Goal: Task Accomplishment & Management: Manage account settings

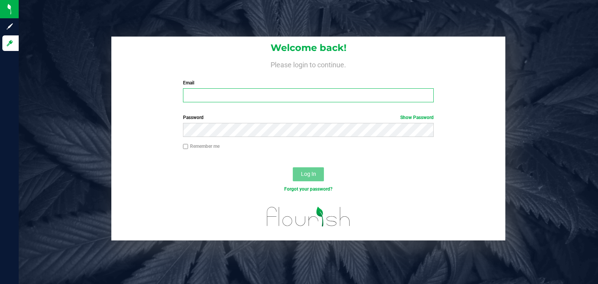
type input "[PERSON_NAME][EMAIL_ADDRESS][DOMAIN_NAME]"
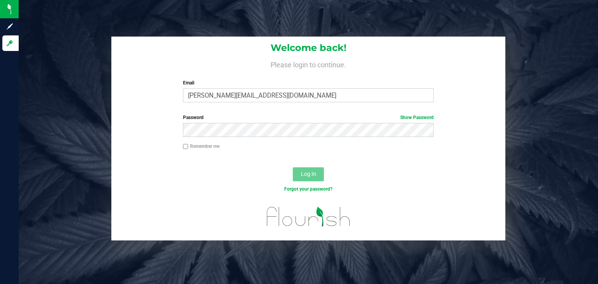
click at [301, 177] on span "Log In" at bounding box center [308, 174] width 15 height 6
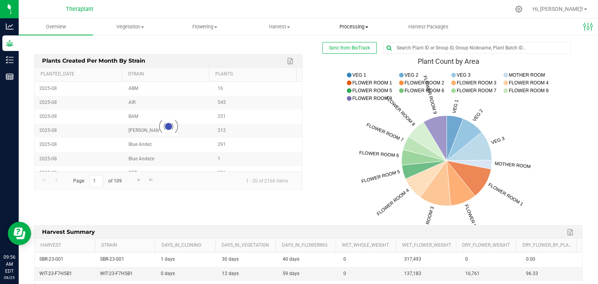
click at [348, 30] on span "Processing" at bounding box center [354, 26] width 74 height 7
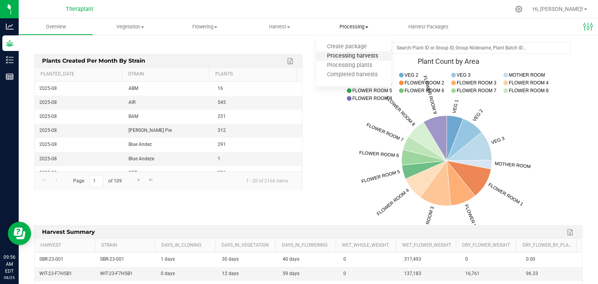
click at [343, 59] on span "Processing harvests" at bounding box center [352, 56] width 72 height 7
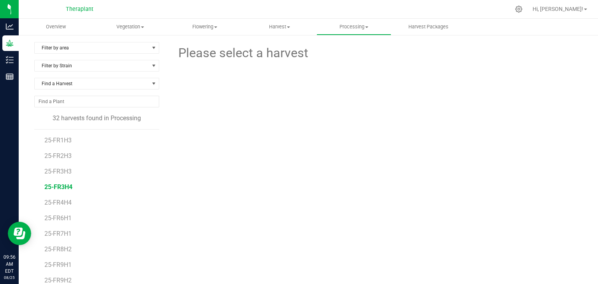
click at [61, 187] on span "25-FR3H4" at bounding box center [58, 186] width 28 height 7
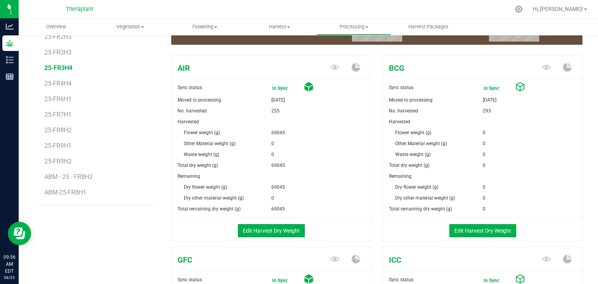
scroll to position [120, 0]
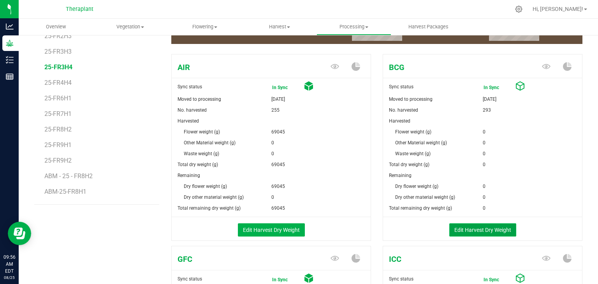
click at [472, 230] on button "Edit Harvest Dry Weight" at bounding box center [482, 229] width 67 height 13
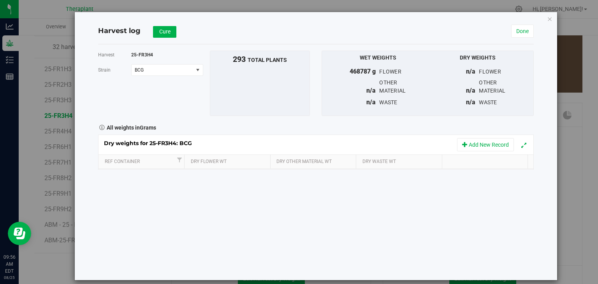
scroll to position [120, 0]
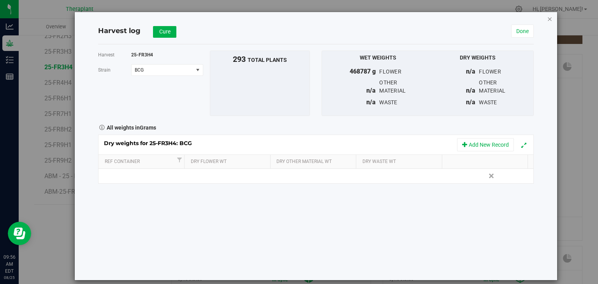
click at [547, 20] on icon "button" at bounding box center [549, 18] width 5 height 9
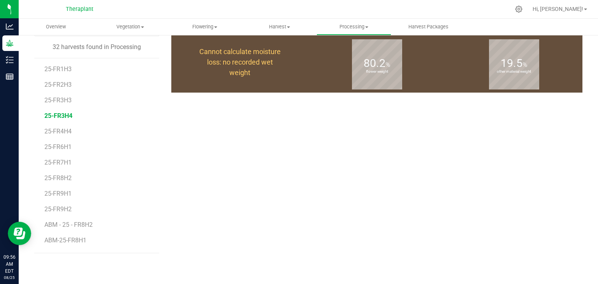
scroll to position [120, 0]
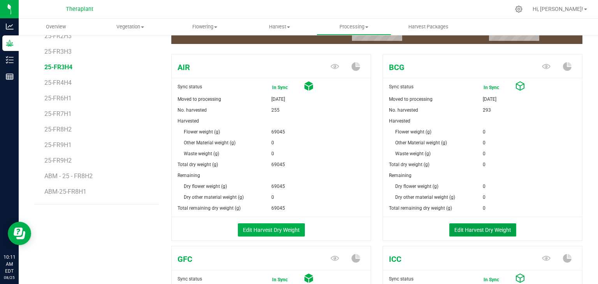
click at [467, 231] on button "Edit Harvest Dry Weight" at bounding box center [482, 229] width 67 height 13
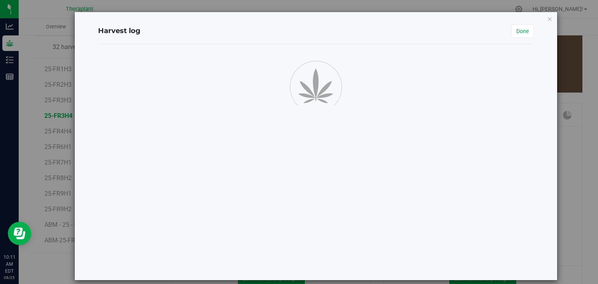
scroll to position [120, 0]
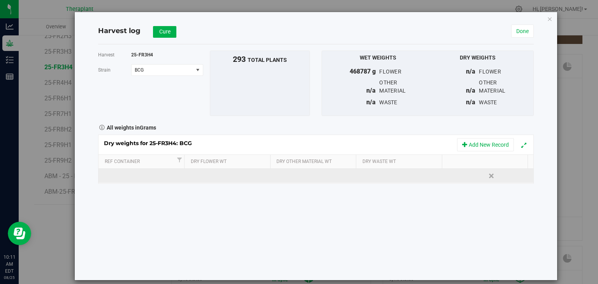
click at [218, 178] on td at bounding box center [228, 176] width 87 height 14
type input "49690"
click at [281, 176] on div "Loading... Dry weights for 25-FR3H4: BCG Add New Record Ref Container Dry Flowe…" at bounding box center [316, 159] width 436 height 49
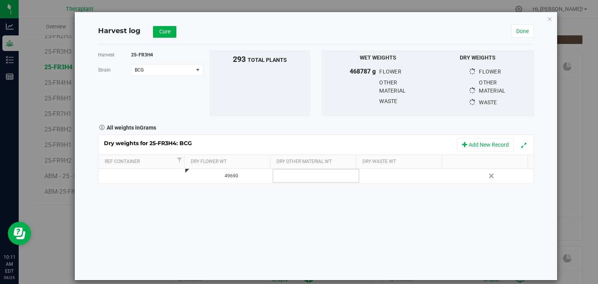
click at [281, 176] on td at bounding box center [315, 176] width 87 height 14
type input "33594"
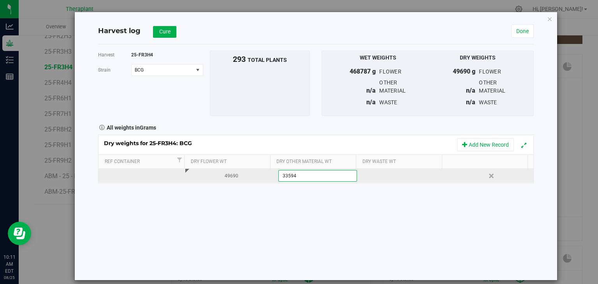
click at [378, 180] on div "Dry weights for 25-FR3H4: BCG Add New Record Ref Container Dry Flower Wt Dry Ot…" at bounding box center [316, 159] width 436 height 49
click at [378, 180] on div at bounding box center [405, 176] width 81 height 12
type input "197"
type input "197.0000 g"
click at [163, 32] on span "Cure" at bounding box center [164, 31] width 11 height 6
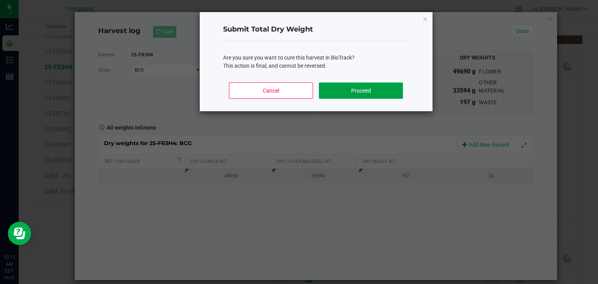
click at [364, 94] on button "Proceed" at bounding box center [361, 91] width 84 height 16
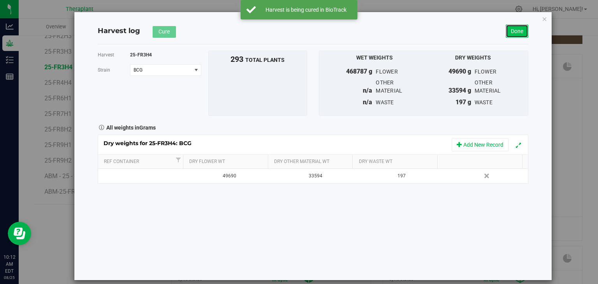
click at [517, 33] on link "Done" at bounding box center [517, 31] width 23 height 13
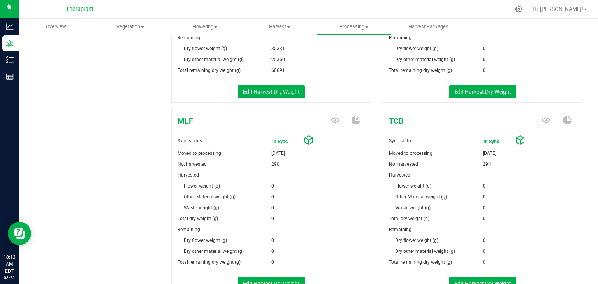
scroll to position [488, 0]
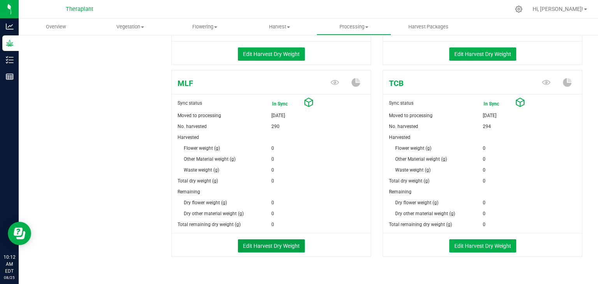
click at [277, 242] on button "Edit Harvest Dry Weight" at bounding box center [271, 245] width 67 height 13
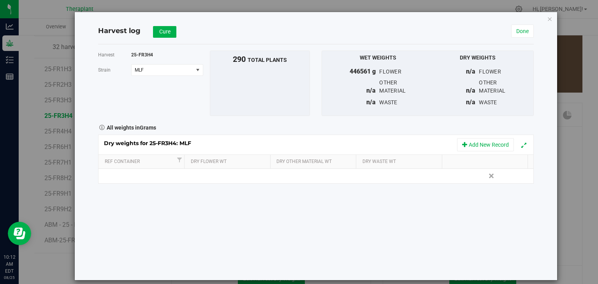
scroll to position [488, 0]
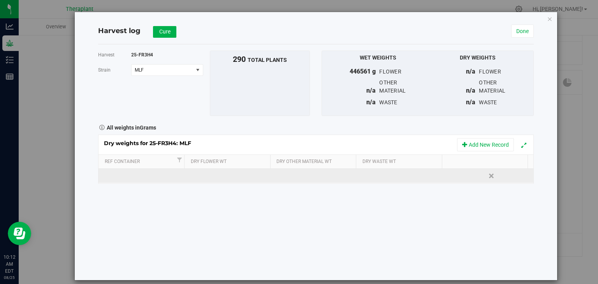
click at [229, 173] on td at bounding box center [228, 176] width 87 height 14
type input "47785"
click at [285, 177] on div "Dry weights for 25-FR3H4: MLF Add New Record Ref Container Dry Flower Wt Dry Ot…" at bounding box center [316, 159] width 436 height 49
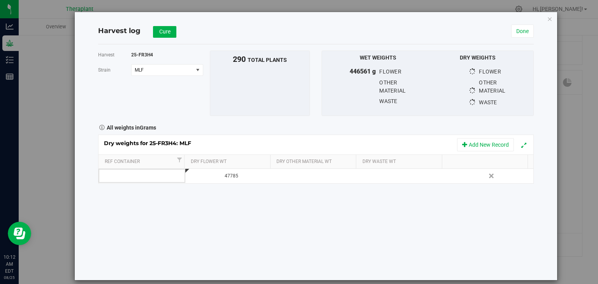
click at [285, 177] on td at bounding box center [315, 176] width 87 height 14
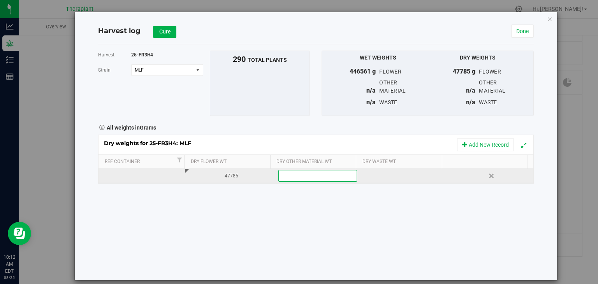
click at [282, 174] on span at bounding box center [317, 176] width 79 height 12
type input "31409"
click at [386, 178] on div "Loading... Dry weights for 25-FR3H4: MLF Add New Record Ref Container Dry Flowe…" at bounding box center [316, 159] width 436 height 49
click at [386, 178] on div at bounding box center [405, 176] width 81 height 12
type input "281"
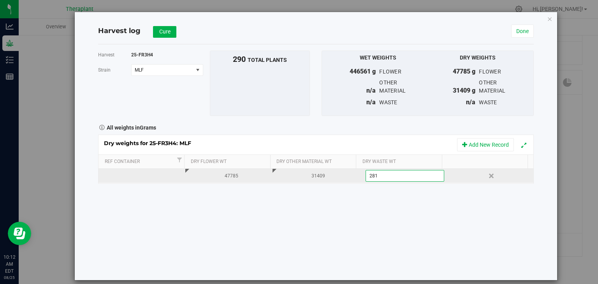
type input "281.0000 g"
click at [156, 37] on div "Harvest log Cure Done" at bounding box center [316, 31] width 436 height 26
click at [159, 33] on span "Cure" at bounding box center [164, 31] width 11 height 6
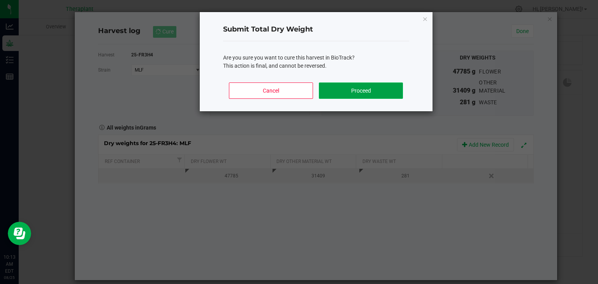
click at [328, 86] on button "Proceed" at bounding box center [361, 91] width 84 height 16
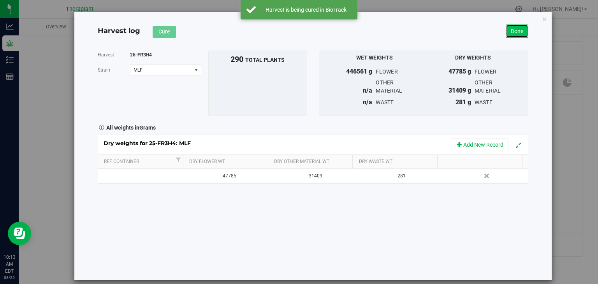
click at [516, 28] on link "Done" at bounding box center [517, 31] width 23 height 13
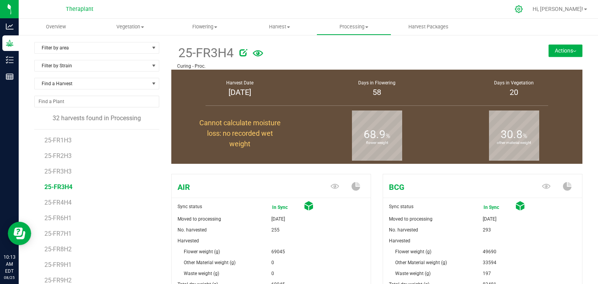
click at [523, 9] on icon at bounding box center [519, 9] width 8 height 8
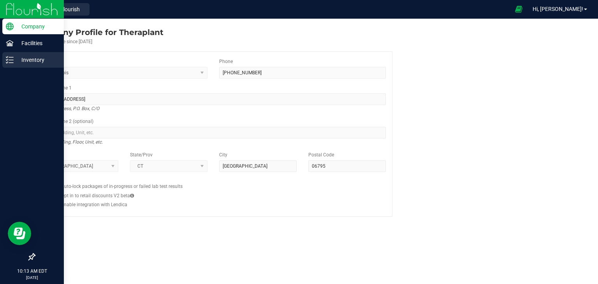
click at [19, 63] on p "Inventory" at bounding box center [37, 59] width 47 height 9
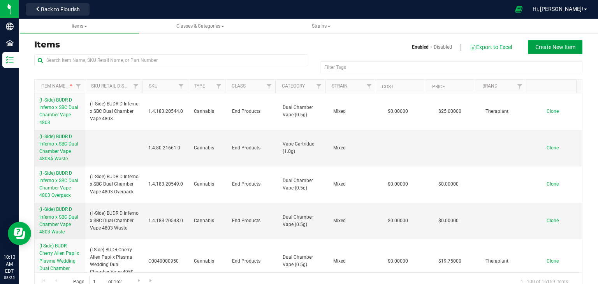
click at [548, 48] on span "Create New Item" at bounding box center [555, 47] width 40 height 6
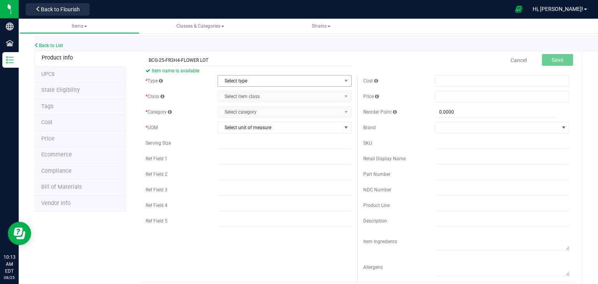
type input "BCG-25-FR3H4-FLOWER LOT"
click at [307, 78] on span "Select type" at bounding box center [279, 81] width 123 height 11
click at [294, 98] on li "Cannabis" at bounding box center [282, 94] width 132 height 12
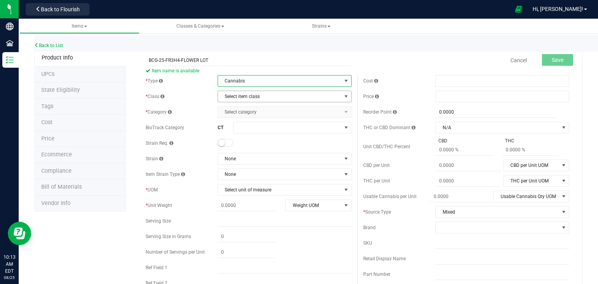
click at [294, 98] on span "Select item class" at bounding box center [279, 96] width 123 height 11
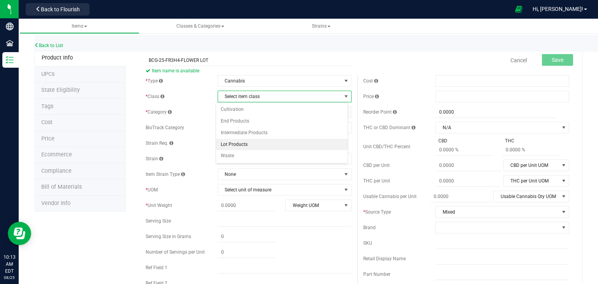
click at [274, 147] on li "Lot Products" at bounding box center [282, 145] width 132 height 12
click at [281, 112] on span "Select category" at bounding box center [279, 112] width 123 height 11
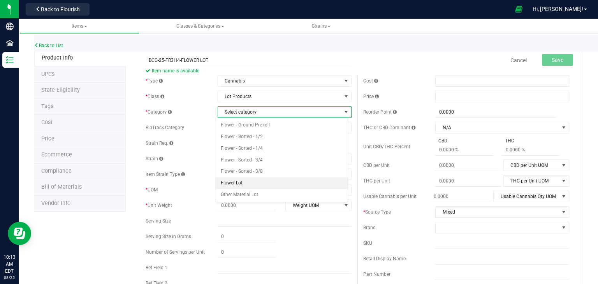
click at [252, 182] on li "Flower Lot" at bounding box center [282, 183] width 132 height 12
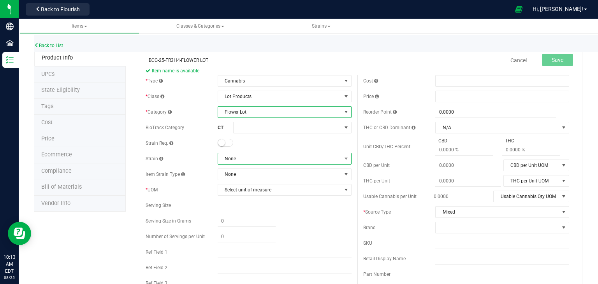
click at [255, 160] on span "None" at bounding box center [279, 158] width 123 height 11
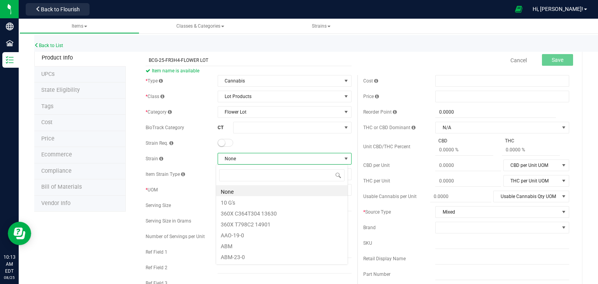
scroll to position [11, 132]
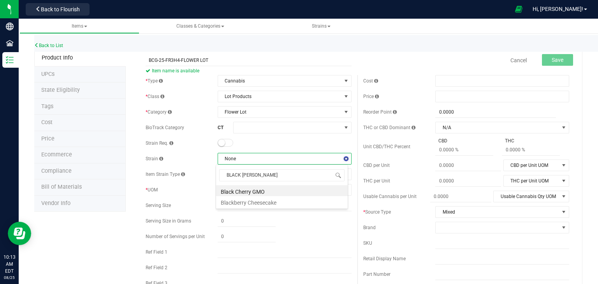
type input "BLACK CHERR"
click at [260, 191] on li "Black Cherry GMO" at bounding box center [282, 190] width 132 height 11
click at [260, 191] on span "Select unit of measure" at bounding box center [279, 189] width 123 height 11
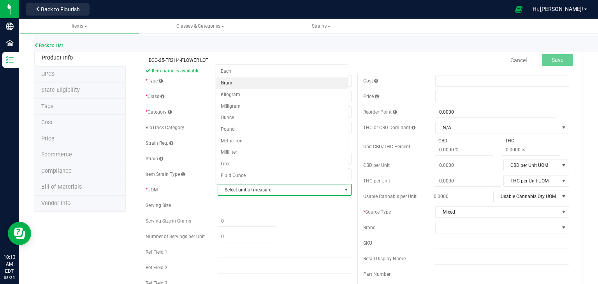
click at [229, 83] on li "Gram" at bounding box center [282, 83] width 132 height 12
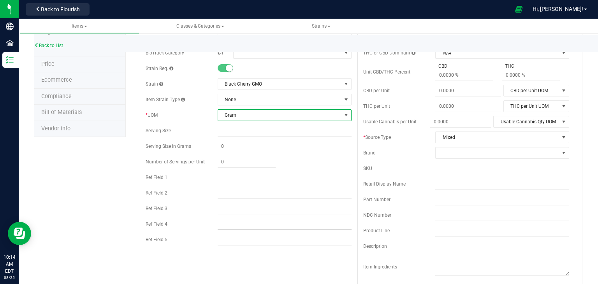
scroll to position [76, 0]
click at [270, 242] on input "text" at bounding box center [285, 239] width 134 height 12
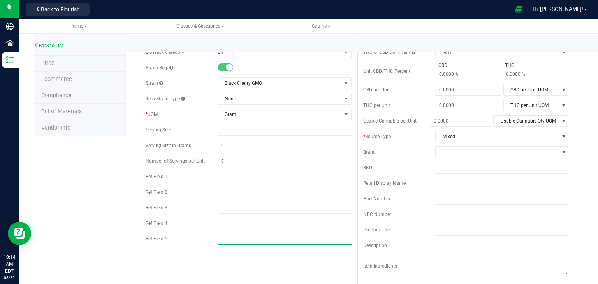
type input "HYBRID"
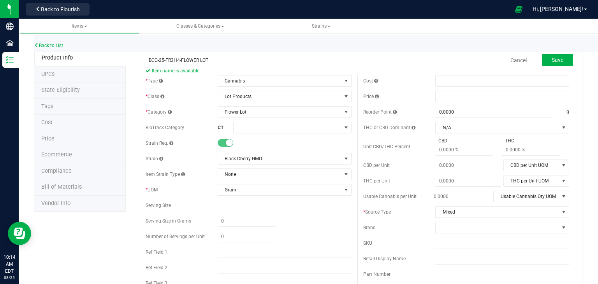
drag, startPoint x: 180, startPoint y: 60, endPoint x: 148, endPoint y: 63, distance: 32.1
click at [148, 63] on input "BCG-25-FR3H4-FLOWER LOT" at bounding box center [249, 60] width 206 height 12
click at [557, 58] on span "Save" at bounding box center [558, 60] width 12 height 6
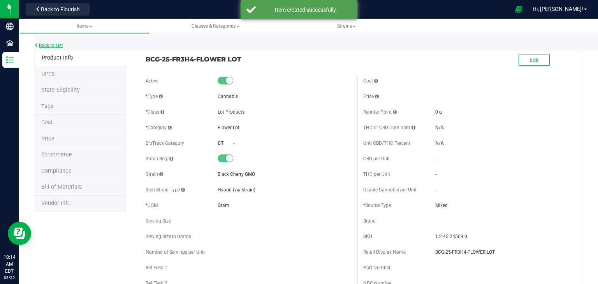
click at [61, 45] on link "Back to List" at bounding box center [48, 45] width 29 height 5
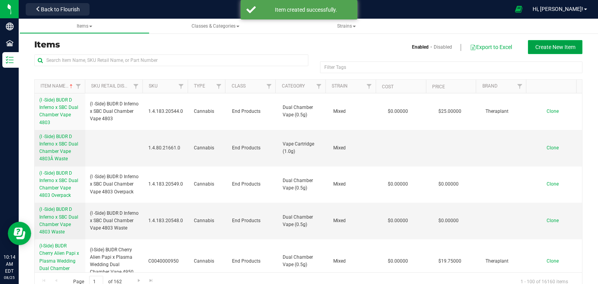
click at [535, 45] on span "Create New Item" at bounding box center [555, 47] width 40 height 6
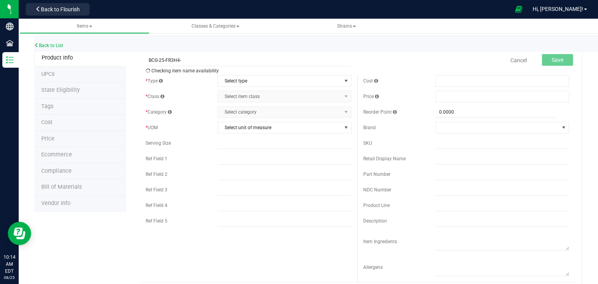
click at [340, 14] on div at bounding box center [301, 9] width 417 height 15
click at [291, 58] on input "BCG-25-FR3H4-" at bounding box center [249, 60] width 206 height 12
type input "BCG-25-FR3H4-OTHER MATERIAL LOT"
click at [277, 78] on span "Select type" at bounding box center [279, 81] width 123 height 11
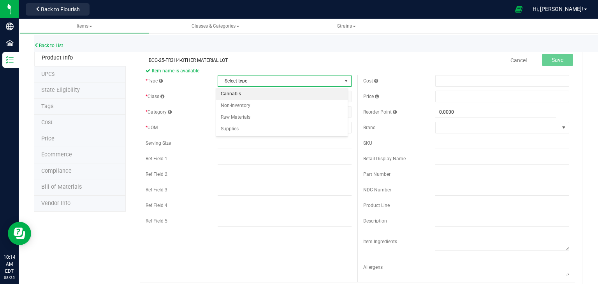
click at [278, 97] on li "Cannabis" at bounding box center [282, 94] width 132 height 12
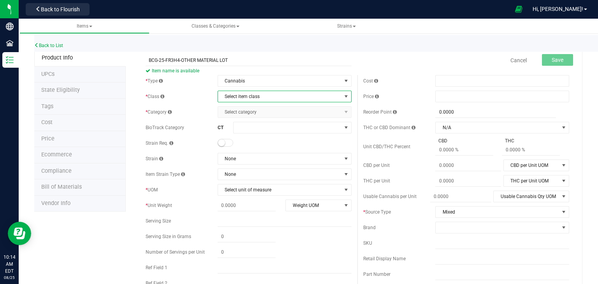
click at [278, 97] on span "Select item class" at bounding box center [279, 96] width 123 height 11
click at [266, 144] on li "Lot Products" at bounding box center [282, 145] width 132 height 12
click at [264, 112] on span "Select category" at bounding box center [279, 112] width 123 height 11
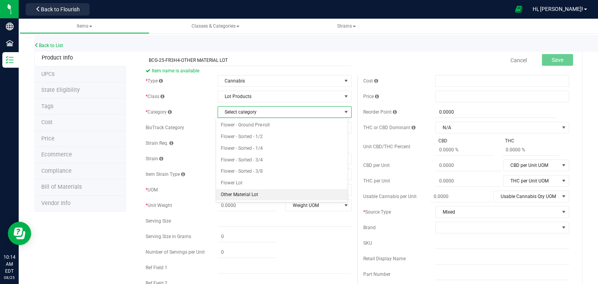
click at [231, 191] on li "Other Material Lot" at bounding box center [282, 195] width 132 height 12
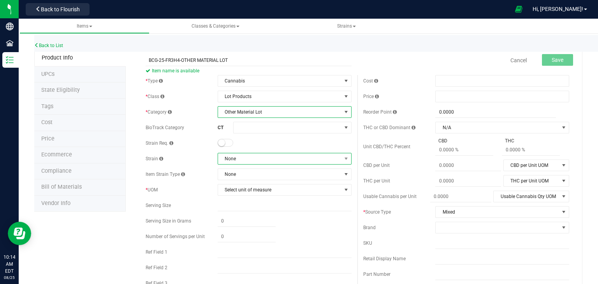
click at [244, 156] on span "None" at bounding box center [279, 158] width 123 height 11
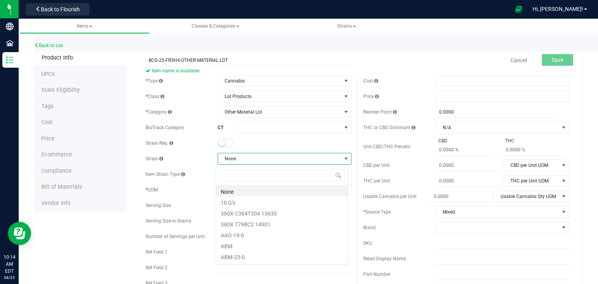
scroll to position [11, 132]
type input "BLACK CHE"
click at [254, 191] on li "Black Cherry GMO" at bounding box center [282, 190] width 132 height 11
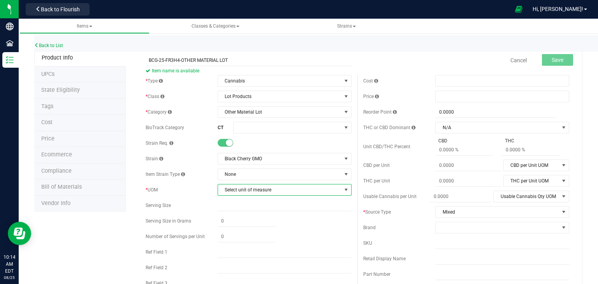
click at [255, 191] on span "Select unit of measure" at bounding box center [279, 189] width 123 height 11
click at [224, 84] on li "Gram" at bounding box center [282, 83] width 132 height 12
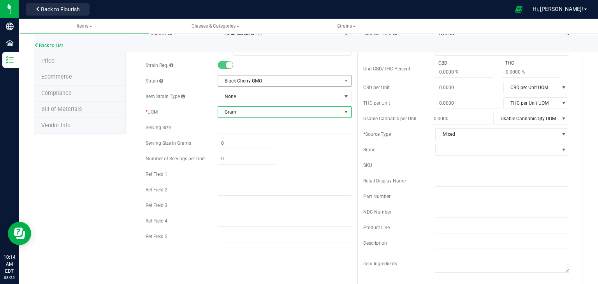
scroll to position [83, 0]
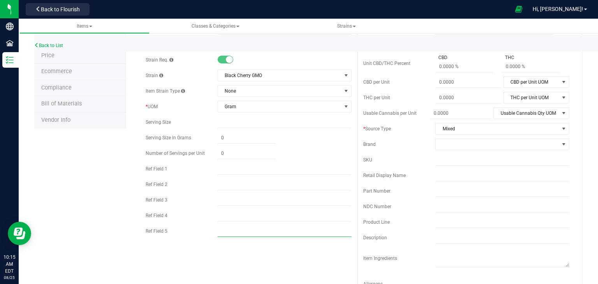
click at [242, 232] on input "text" at bounding box center [285, 231] width 134 height 12
type input "HYBRID"
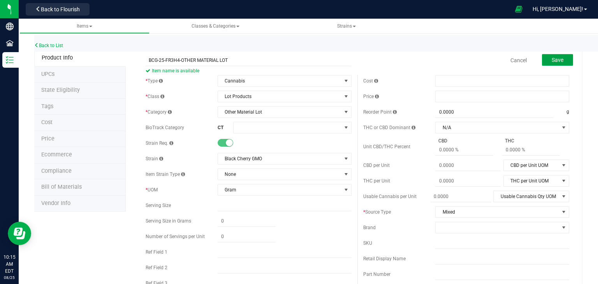
click at [557, 57] on span "Save" at bounding box center [558, 60] width 12 height 6
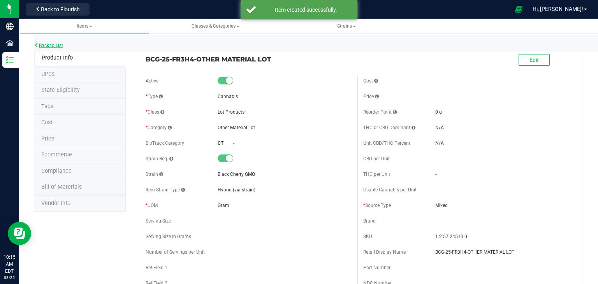
click at [51, 46] on link "Back to List" at bounding box center [48, 45] width 29 height 5
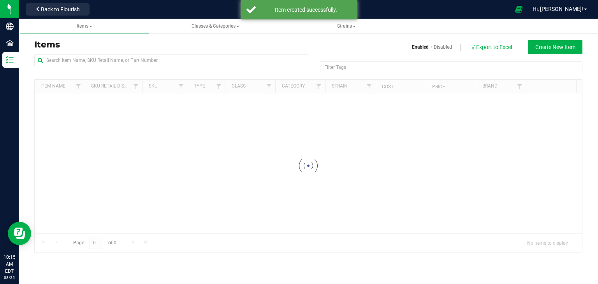
click at [578, 41] on div "Enabled Disabled Export to Excel Create New Item" at bounding box center [518, 47] width 140 height 14
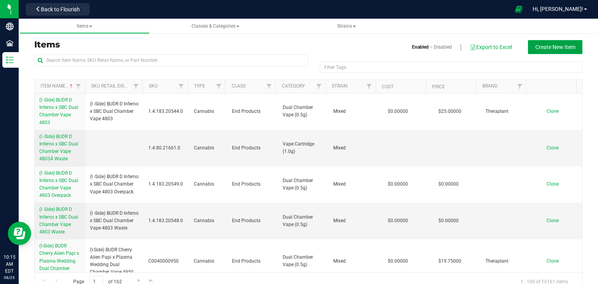
click at [566, 44] on span "Create New Item" at bounding box center [555, 47] width 40 height 6
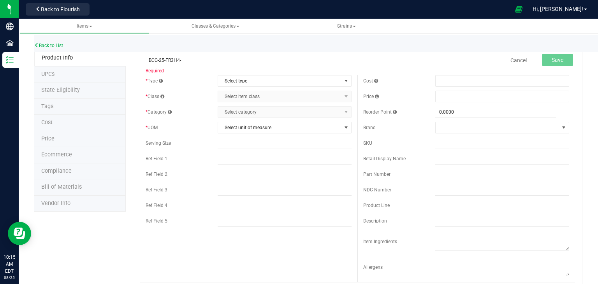
click at [185, 123] on div "* UOM Select unit of measure Select unit of measure" at bounding box center [249, 128] width 206 height 12
click at [156, 60] on input "BCG-25-FR3H4-" at bounding box center [249, 60] width 206 height 12
drag, startPoint x: 182, startPoint y: 61, endPoint x: 148, endPoint y: 62, distance: 34.3
click at [148, 62] on input "MLF-25-FR3H4-" at bounding box center [249, 60] width 206 height 12
click at [209, 62] on input "MLF-25-FR3H4-" at bounding box center [249, 60] width 206 height 12
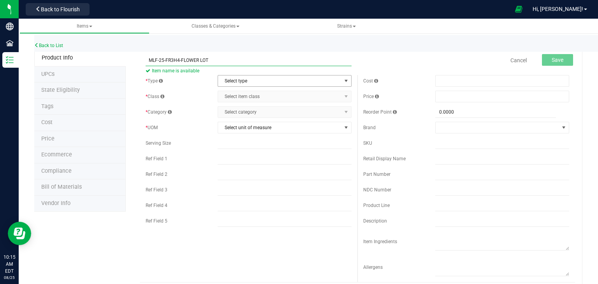
type input "MLF-25-FR3H4-FLOWER LOT"
click at [275, 81] on span "Select type" at bounding box center [279, 81] width 123 height 11
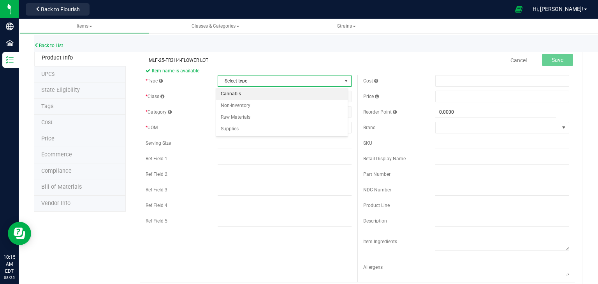
click at [274, 92] on li "Cannabis" at bounding box center [282, 94] width 132 height 12
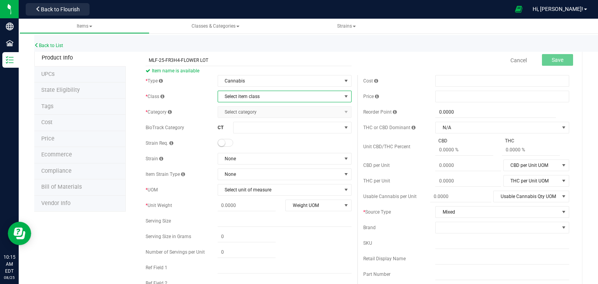
click at [274, 92] on span "Select item class" at bounding box center [279, 96] width 123 height 11
click at [257, 146] on li "Lot Products" at bounding box center [282, 145] width 132 height 12
click at [264, 119] on div "* Type Cannabis Select type Cannabis Non-Inventory Raw Materials Supplies * Cla…" at bounding box center [249, 207] width 218 height 265
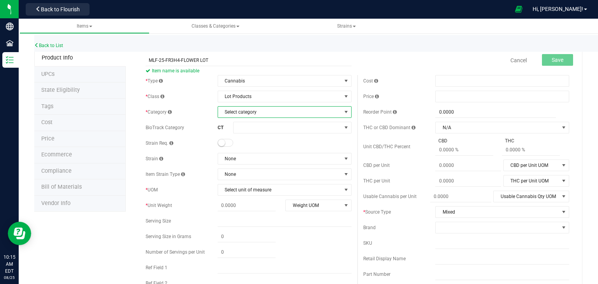
click at [266, 117] on span "Select category" at bounding box center [285, 112] width 134 height 12
click at [243, 182] on li "Flower Lot" at bounding box center [282, 183] width 132 height 12
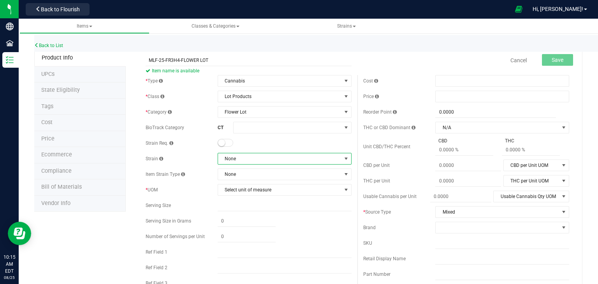
click at [256, 156] on span "None" at bounding box center [279, 158] width 123 height 11
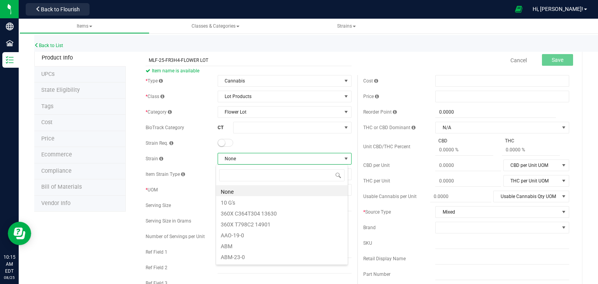
scroll to position [11, 132]
type input "MULE"
click at [248, 191] on li "Mule Fuel" at bounding box center [282, 190] width 132 height 11
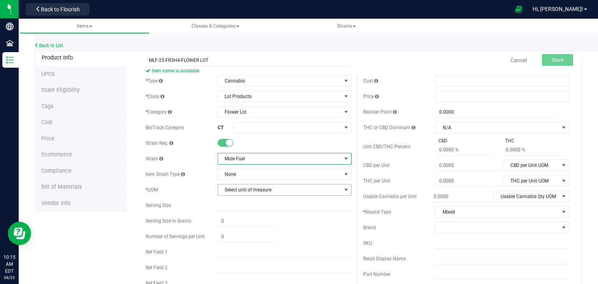
click at [248, 191] on span "Select unit of measure" at bounding box center [279, 189] width 123 height 11
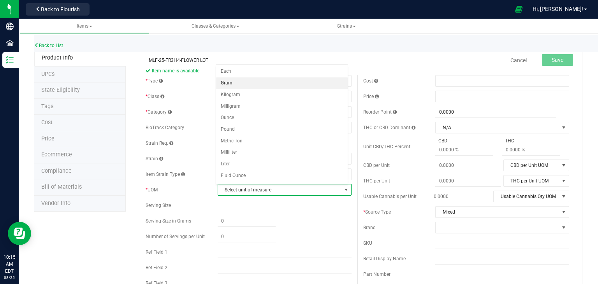
click at [237, 84] on li "Gram" at bounding box center [282, 83] width 132 height 12
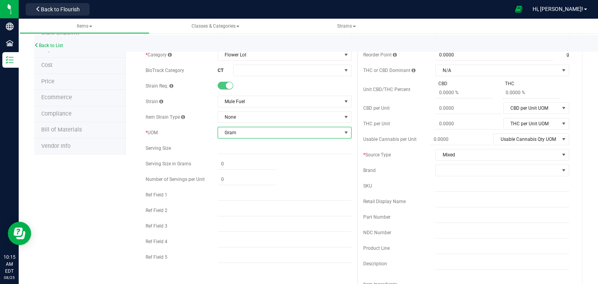
scroll to position [58, 0]
click at [231, 258] on input "text" at bounding box center [285, 256] width 134 height 12
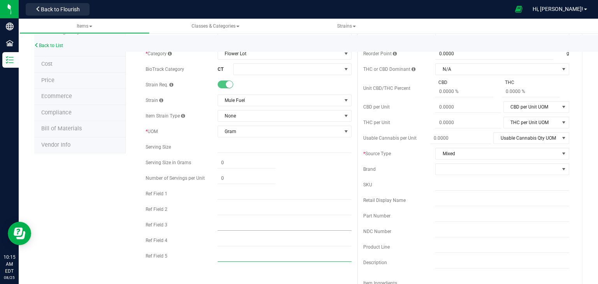
type input "HYBRID"
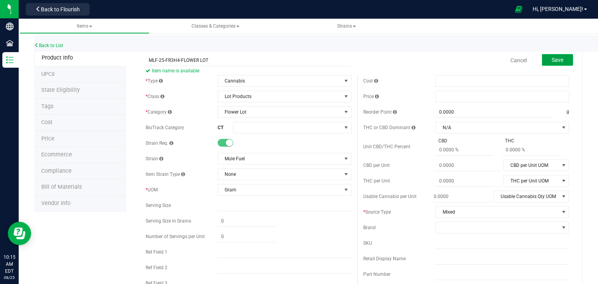
click at [561, 64] on button "Save" at bounding box center [557, 60] width 31 height 12
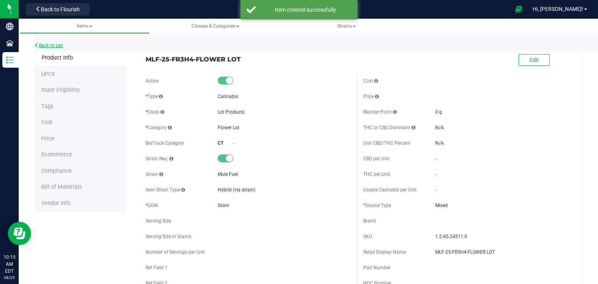
click at [53, 44] on link "Back to List" at bounding box center [48, 45] width 29 height 5
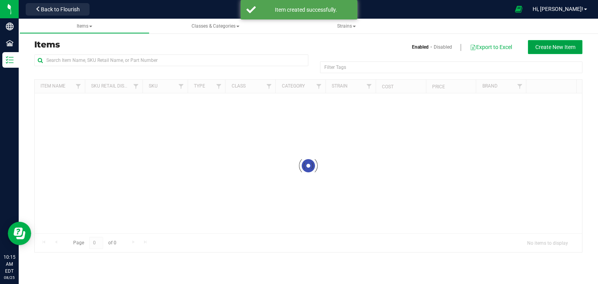
click at [549, 44] on span "Create New Item" at bounding box center [555, 47] width 40 height 6
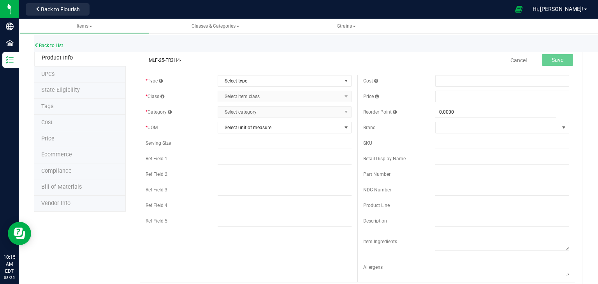
click at [268, 64] on input "MLF-25-FR3H4-" at bounding box center [249, 60] width 206 height 12
click at [213, 62] on input "MLF-25-FR3H4-OTHER MATEREIAL LOT" at bounding box center [249, 60] width 206 height 12
type input "MLF-25-FR3H4-OTHER MATERIAL LOT"
click at [236, 76] on span "Select type" at bounding box center [279, 81] width 123 height 11
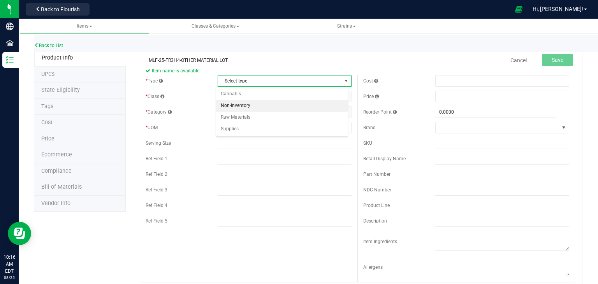
click at [237, 100] on li "Non-Inventory" at bounding box center [282, 106] width 132 height 12
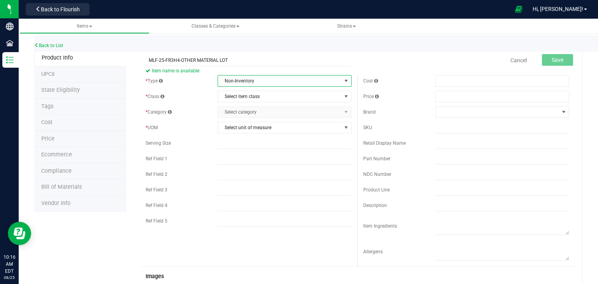
click at [234, 82] on span "Non-Inventory" at bounding box center [279, 81] width 123 height 11
click at [236, 91] on li "Cannabis" at bounding box center [282, 94] width 132 height 12
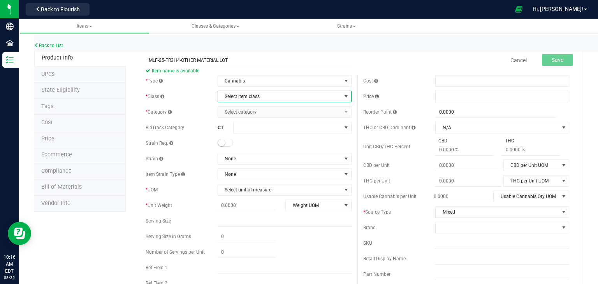
click at [236, 91] on span "Select item class" at bounding box center [279, 96] width 123 height 11
click at [237, 144] on li "Lot Products" at bounding box center [282, 145] width 132 height 12
click at [252, 115] on span "Select category" at bounding box center [279, 112] width 123 height 11
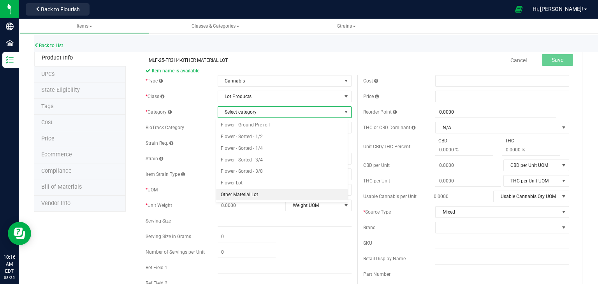
click at [243, 196] on li "Other Material Lot" at bounding box center [282, 195] width 132 height 12
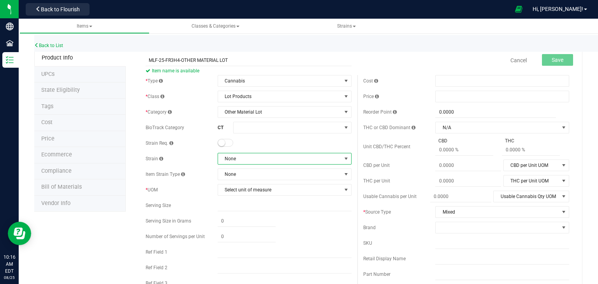
click at [249, 160] on span "None" at bounding box center [279, 158] width 123 height 11
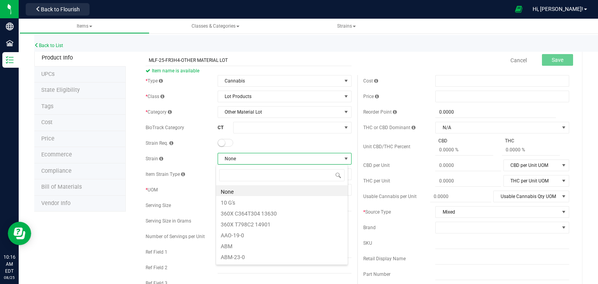
scroll to position [11, 132]
type input "MULE"
click at [248, 191] on li "Mule Fuel" at bounding box center [282, 190] width 132 height 11
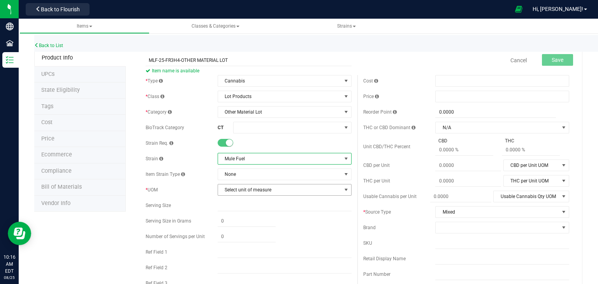
click at [248, 191] on span "Select unit of measure" at bounding box center [279, 189] width 123 height 11
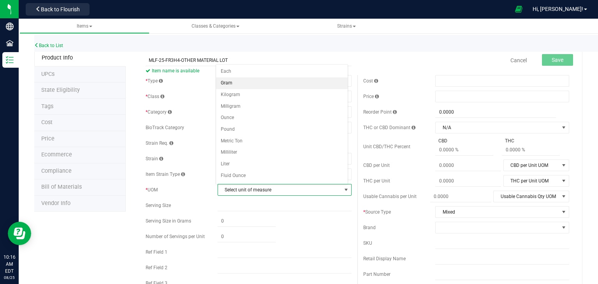
click at [238, 83] on li "Gram" at bounding box center [282, 83] width 132 height 12
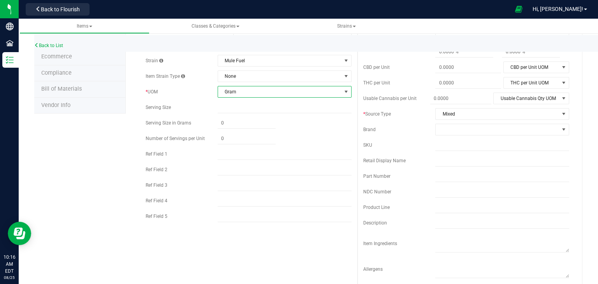
scroll to position [102, 0]
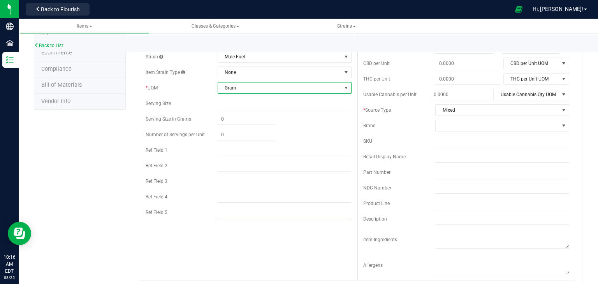
click at [233, 217] on input "text" at bounding box center [285, 213] width 134 height 12
type input "HYBRID"
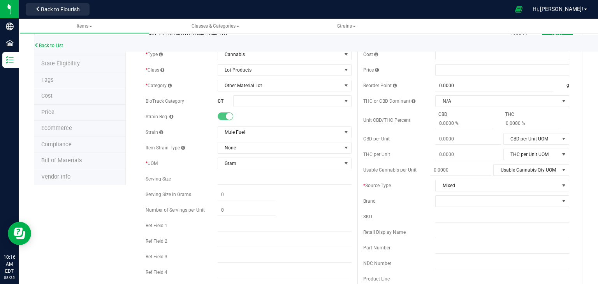
scroll to position [0, 0]
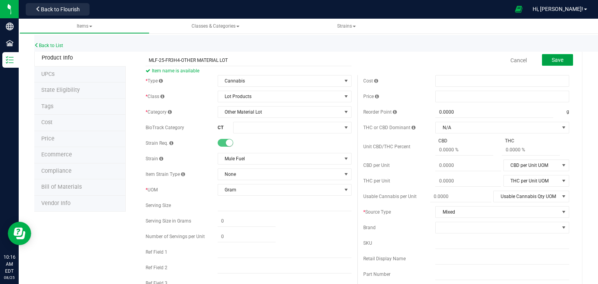
click at [552, 60] on span "Save" at bounding box center [558, 60] width 12 height 6
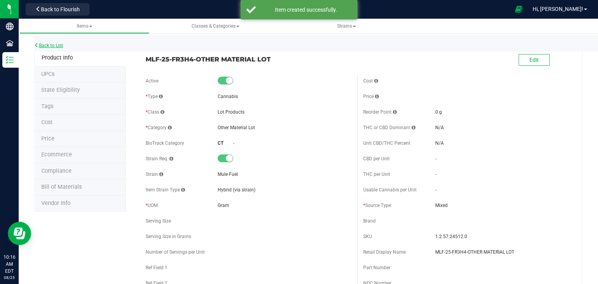
click at [50, 46] on link "Back to List" at bounding box center [48, 45] width 29 height 5
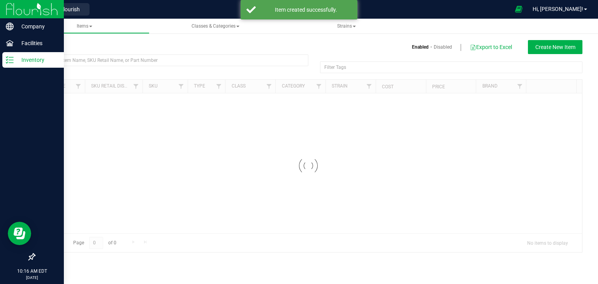
click at [14, 4] on img at bounding box center [32, 9] width 52 height 18
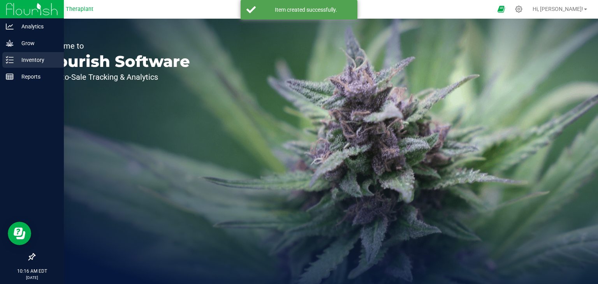
click at [18, 55] on p "Inventory" at bounding box center [37, 59] width 47 height 9
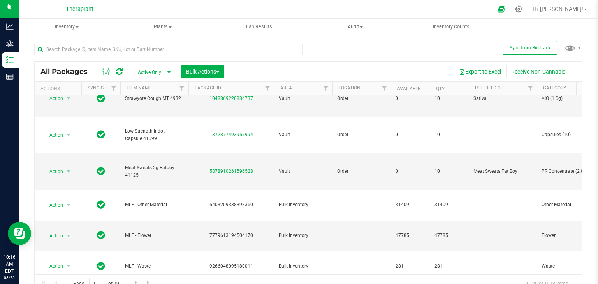
scroll to position [361, 0]
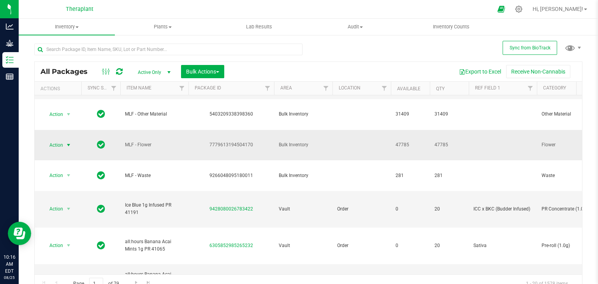
click at [70, 148] on span "select" at bounding box center [68, 145] width 6 height 6
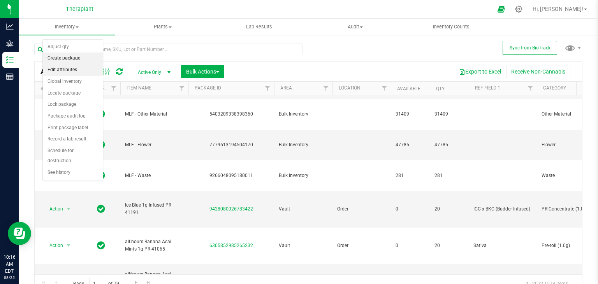
click at [76, 62] on li "Create package" at bounding box center [73, 59] width 60 height 12
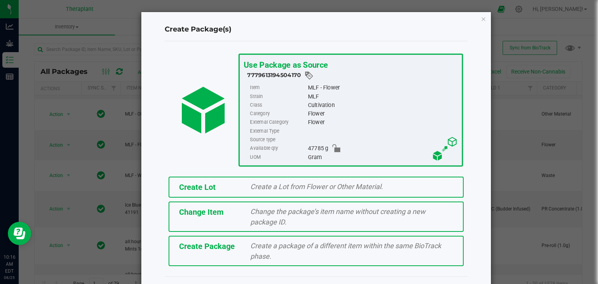
click at [198, 184] on span "Create Lot" at bounding box center [197, 187] width 37 height 9
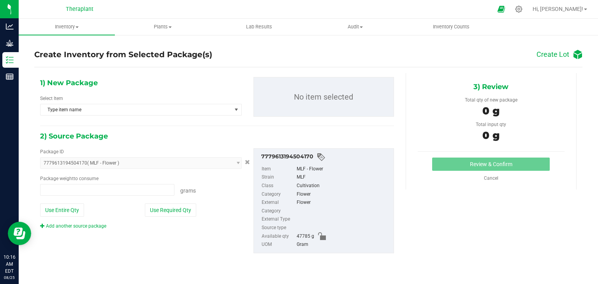
type input "0.0000 g"
click at [105, 109] on span "Type item name" at bounding box center [135, 109] width 191 height 11
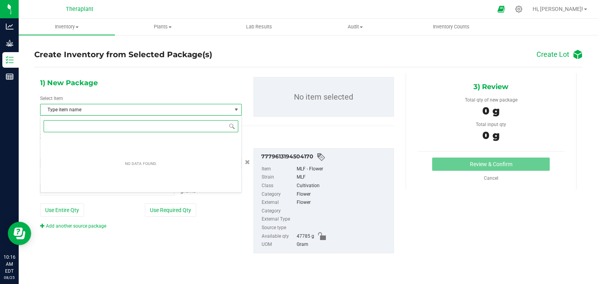
paste input "MLF-25-FR3H4-"
type input "MLF-25-FR3H4-"
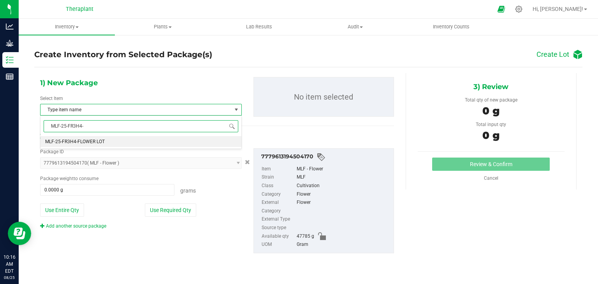
click at [100, 144] on span "MLF-25-FR3H4-FLOWER LOT" at bounding box center [75, 141] width 60 height 5
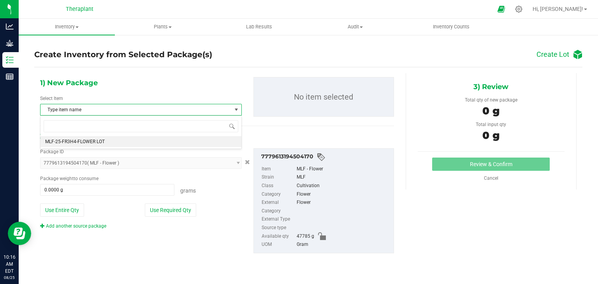
scroll to position [15551, 0]
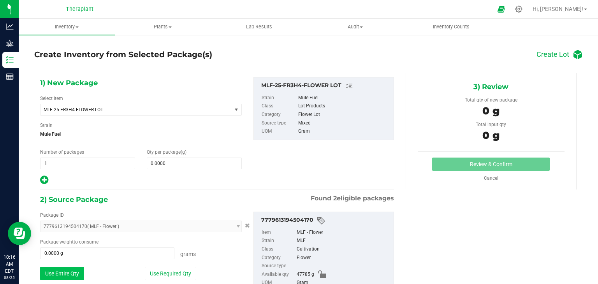
click at [61, 268] on button "Use Entire Qty" at bounding box center [62, 273] width 44 height 13
type input "47785.0000 g"
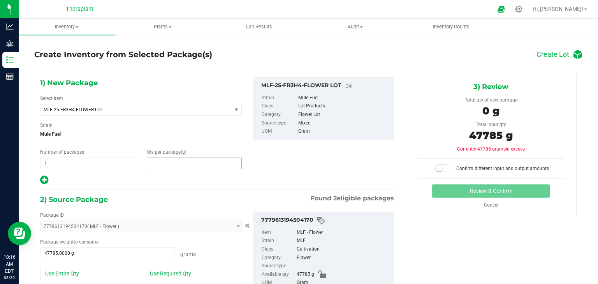
click at [161, 165] on span at bounding box center [194, 164] width 95 height 12
type input "47785"
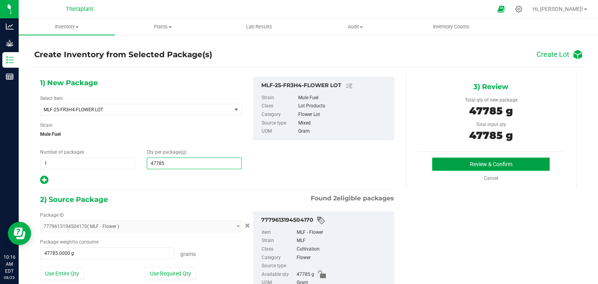
type input "47,785.0000"
click at [462, 164] on button "Review & Confirm" at bounding box center [491, 164] width 118 height 13
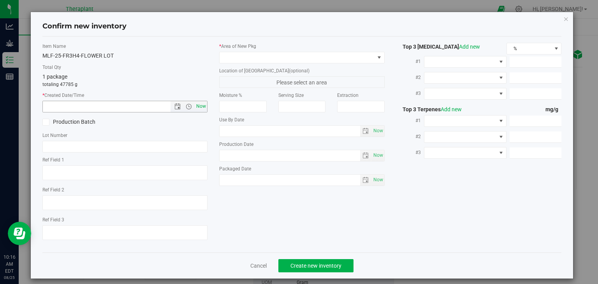
click at [203, 105] on span "Now" at bounding box center [201, 106] width 13 height 11
type input "[DATE] 10:16 AM"
click at [249, 63] on span at bounding box center [297, 57] width 155 height 11
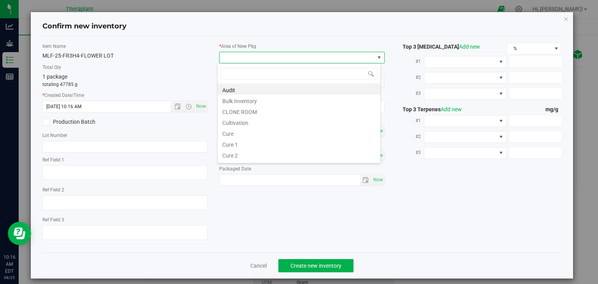
scroll to position [11, 163]
click at [239, 123] on li "Cultivation" at bounding box center [299, 121] width 163 height 11
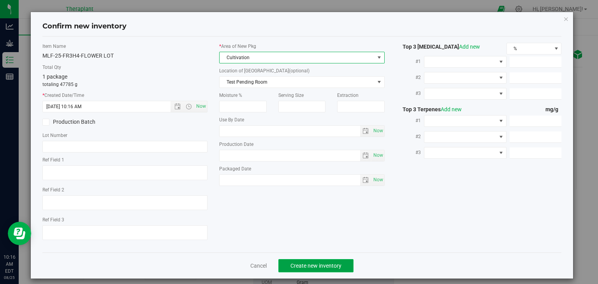
click at [281, 260] on button "Create new inventory" at bounding box center [315, 265] width 75 height 13
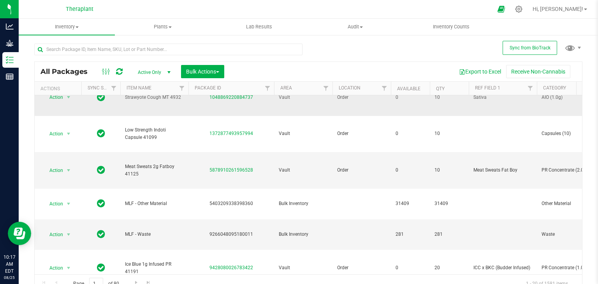
scroll to position [499, 0]
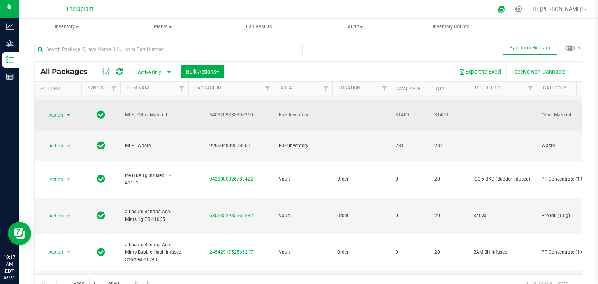
click at [72, 118] on span "select" at bounding box center [68, 115] width 6 height 6
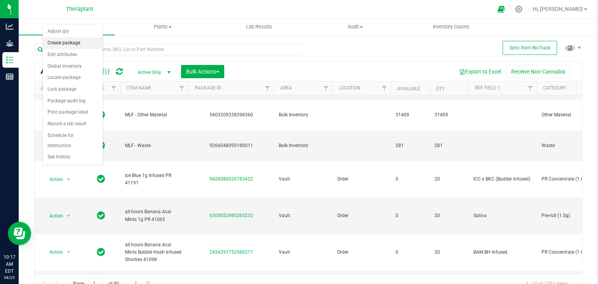
click at [76, 48] on li "Create package" at bounding box center [73, 43] width 60 height 12
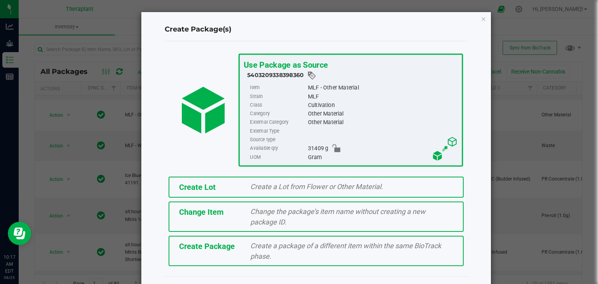
click at [224, 189] on div "Create Lot" at bounding box center [209, 187] width 72 height 12
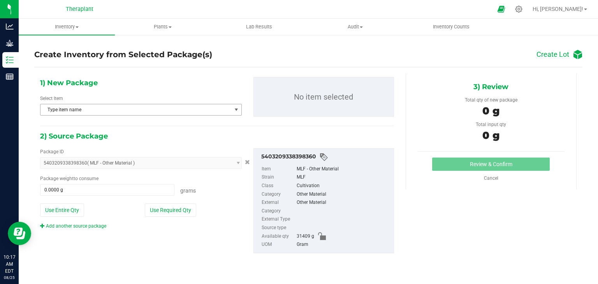
click at [145, 108] on span "Type item name" at bounding box center [135, 109] width 191 height 11
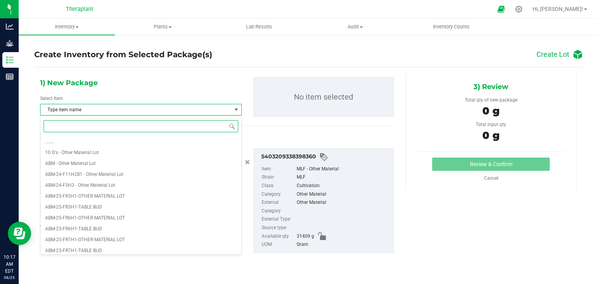
paste input "MLF-25-FR3H4-"
type input "MLF-25-FR3H4-"
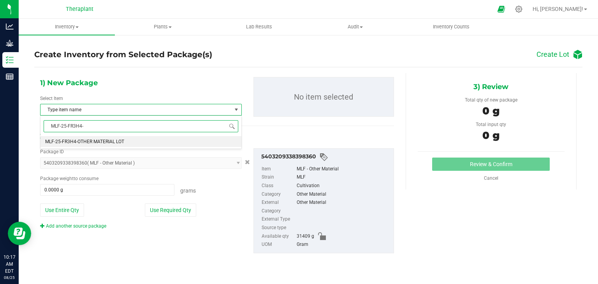
click at [135, 142] on li "MLF-25-FR3H4-OTHER MATERIAL LOT" at bounding box center [140, 141] width 201 height 11
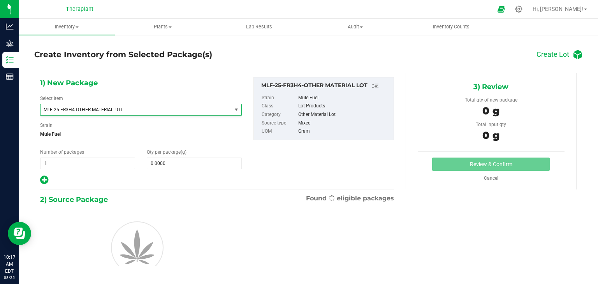
scroll to position [5253, 0]
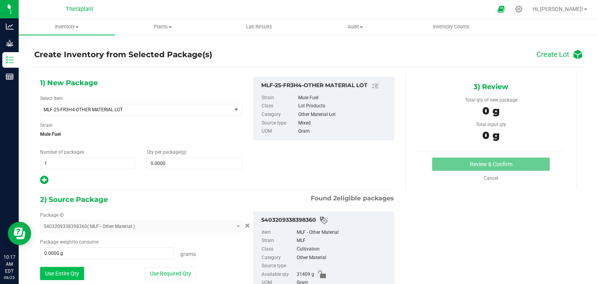
click at [69, 272] on button "Use Entire Qty" at bounding box center [62, 273] width 44 height 13
type input "31409.0000 g"
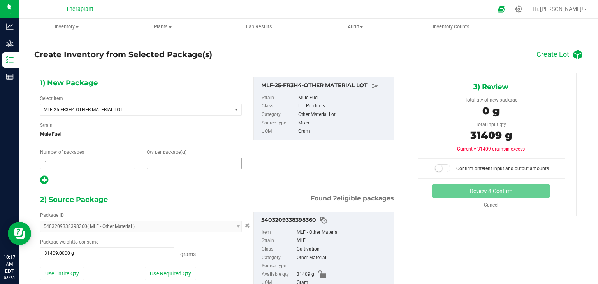
click at [177, 160] on span at bounding box center [194, 164] width 95 height 12
type input "31409"
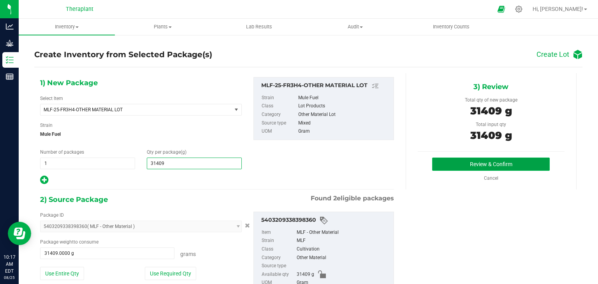
type input "31,409.0000"
click at [455, 162] on button "Review & Confirm" at bounding box center [491, 164] width 118 height 13
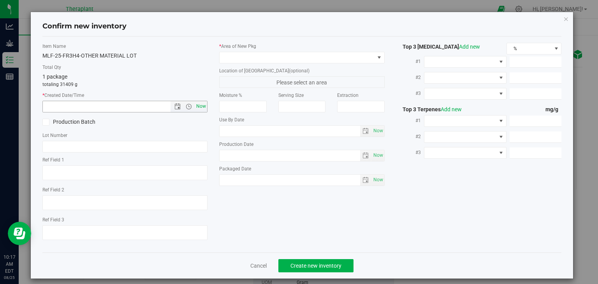
click at [199, 105] on span "Now" at bounding box center [201, 106] width 13 height 11
type input "[DATE] 10:17 AM"
click at [254, 58] on span at bounding box center [297, 57] width 155 height 11
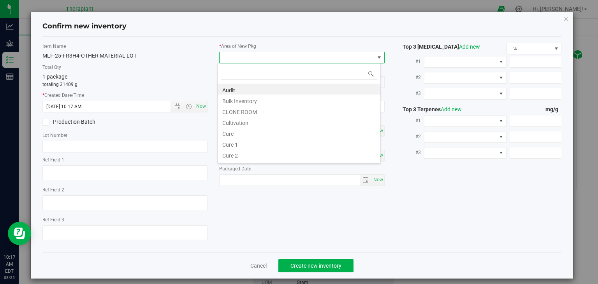
scroll to position [11, 163]
click at [253, 122] on li "Cultivation" at bounding box center [299, 121] width 163 height 11
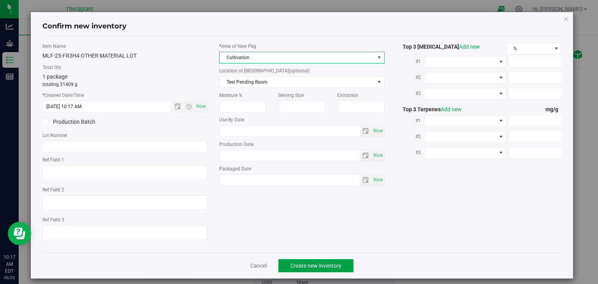
click at [321, 263] on span "Create new inventory" at bounding box center [315, 266] width 51 height 6
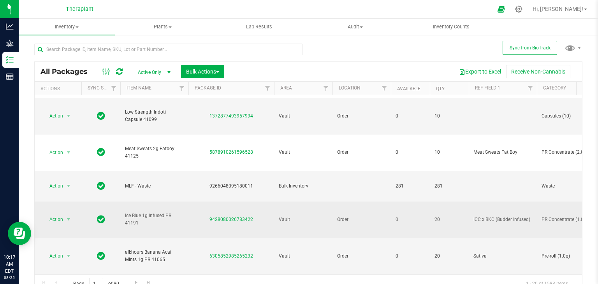
scroll to position [9, 0]
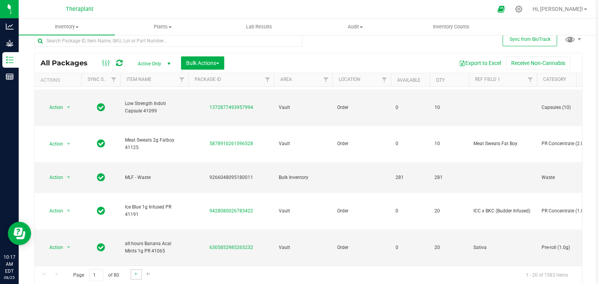
click at [135, 278] on link "Go to the next page" at bounding box center [135, 274] width 11 height 11
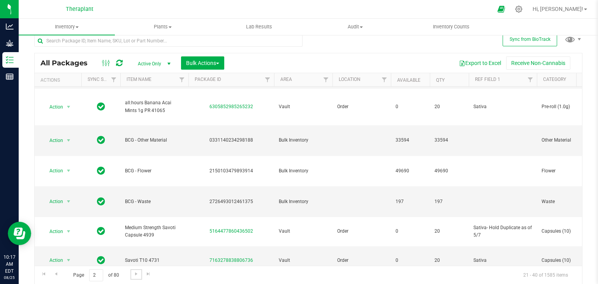
scroll to position [146, 0]
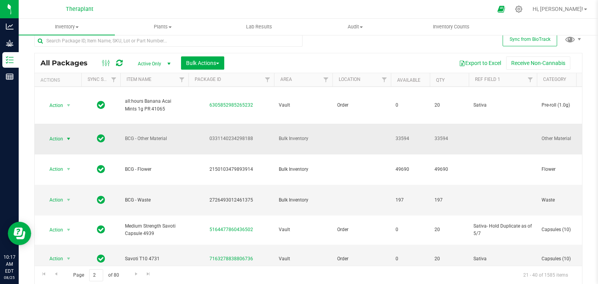
click at [67, 138] on span "select" at bounding box center [68, 139] width 6 height 6
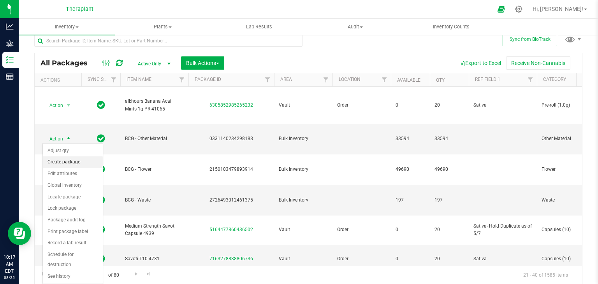
click at [78, 163] on li "Create package" at bounding box center [73, 162] width 60 height 12
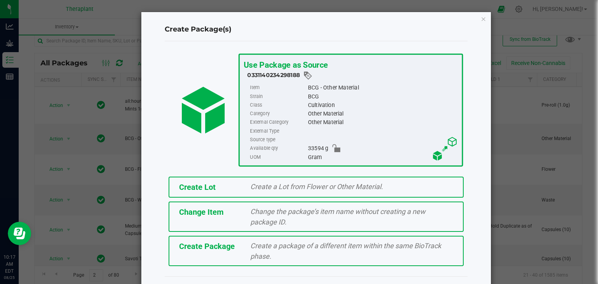
click at [198, 177] on div "Create Lot Create a Lot from Flower or Other Material." at bounding box center [316, 187] width 295 height 21
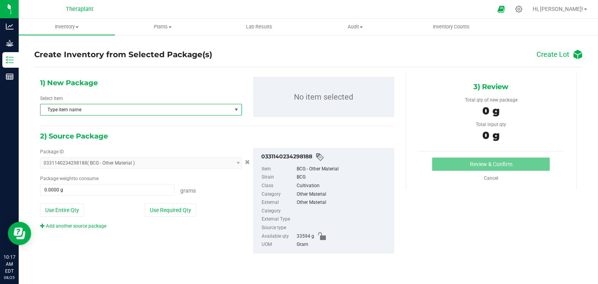
click at [70, 113] on span "Type item name" at bounding box center [135, 109] width 191 height 11
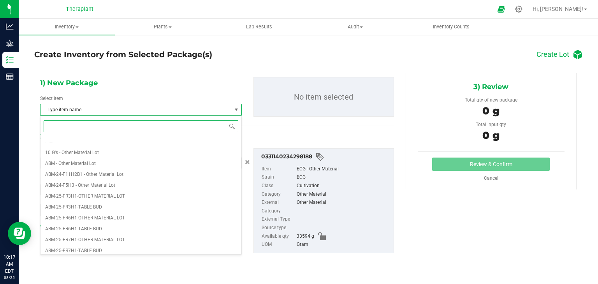
paste input "MLF-25-FR3H4-"
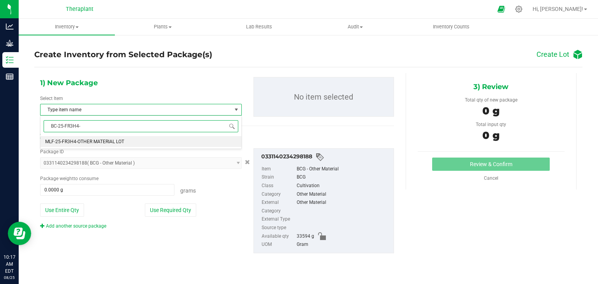
type input "BCG-25-FR3H4-"
click at [79, 144] on span "BCG-25-FR3H4-OTHER MATERIAL LOT" at bounding box center [84, 141] width 79 height 5
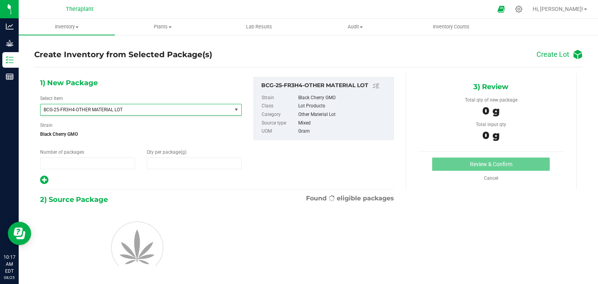
type input "1"
type input "0.0000"
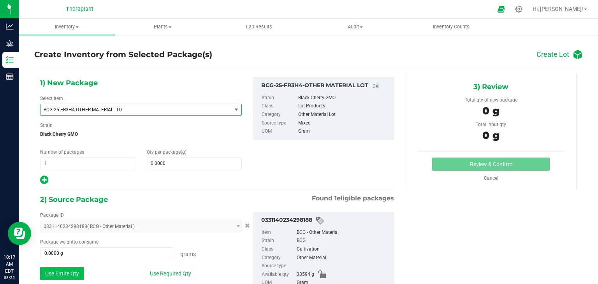
click at [76, 270] on button "Use Entire Qty" at bounding box center [62, 273] width 44 height 13
type input "33594.0000 g"
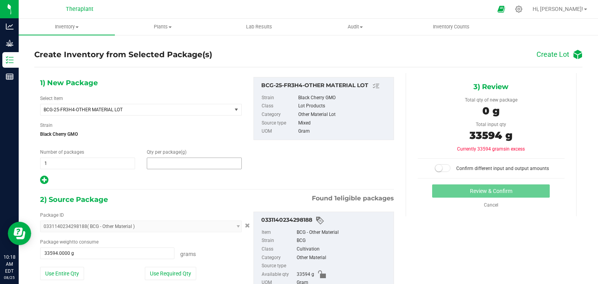
click at [172, 160] on span at bounding box center [194, 164] width 95 height 12
type input "33594"
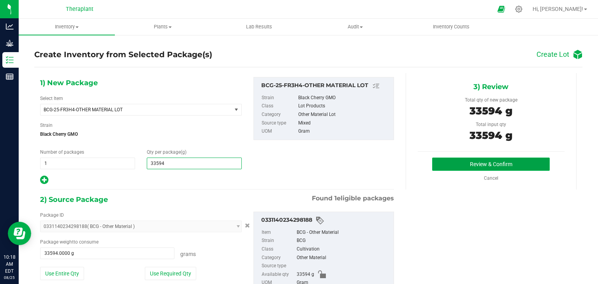
type input "33,594.0000"
click at [446, 158] on button "Review & Confirm" at bounding box center [491, 164] width 118 height 13
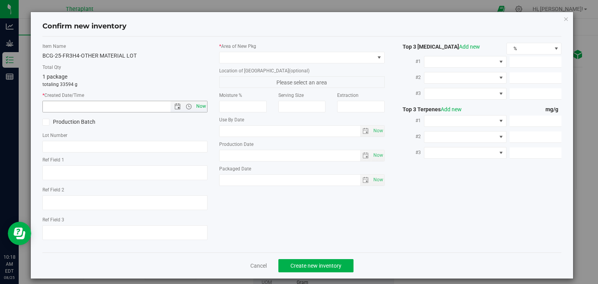
click at [198, 107] on span "Now" at bounding box center [201, 106] width 13 height 11
type input "[DATE] 10:18 AM"
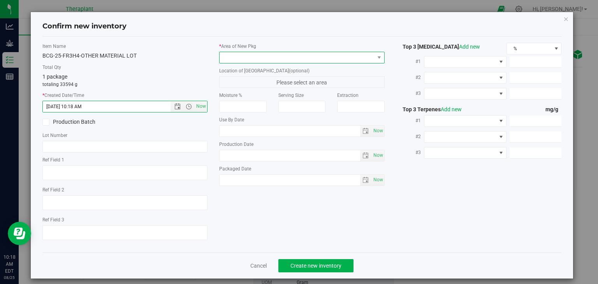
click at [258, 61] on span at bounding box center [297, 57] width 155 height 11
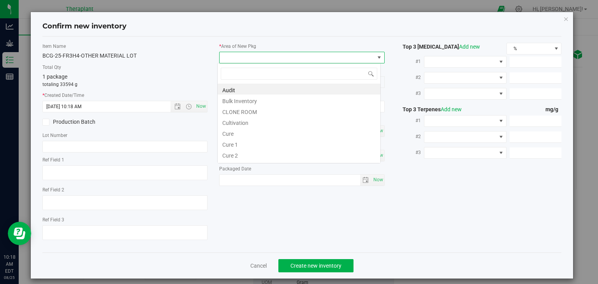
scroll to position [11, 163]
click at [248, 123] on li "Cultivation" at bounding box center [299, 121] width 163 height 11
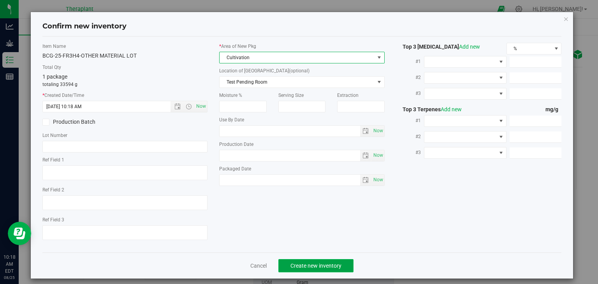
click at [308, 263] on span "Create new inventory" at bounding box center [315, 266] width 51 height 6
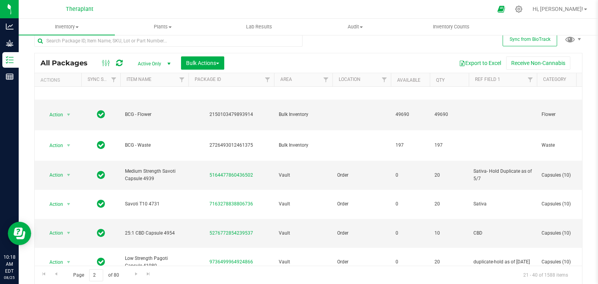
scroll to position [309, 0]
click at [72, 117] on span "select" at bounding box center [69, 115] width 10 height 11
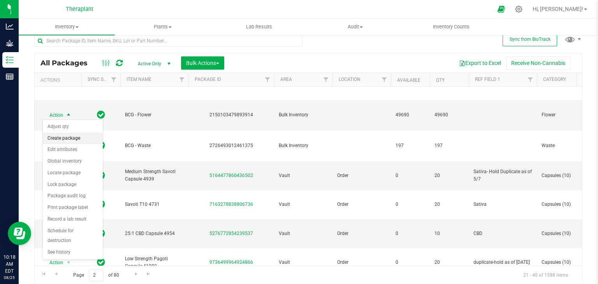
click at [75, 137] on li "Create package" at bounding box center [73, 139] width 60 height 12
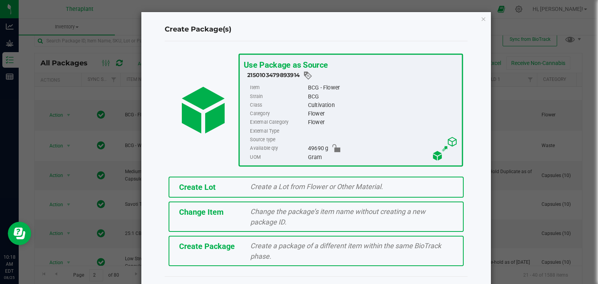
click at [204, 193] on div "Create Lot Create a Lot from Flower or Other Material." at bounding box center [316, 187] width 295 height 21
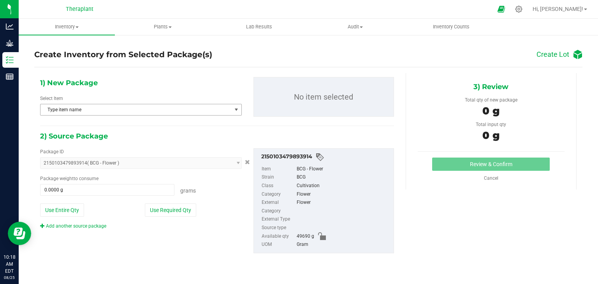
click at [82, 111] on span "Type item name" at bounding box center [135, 109] width 191 height 11
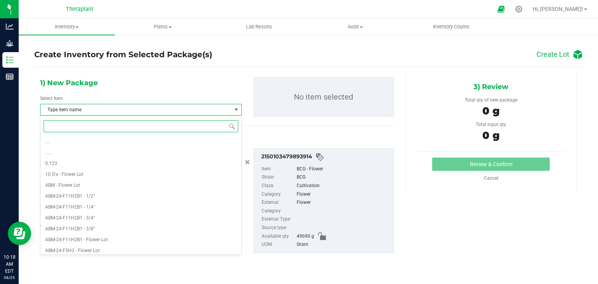
paste input "MLF-25-FR3H4-"
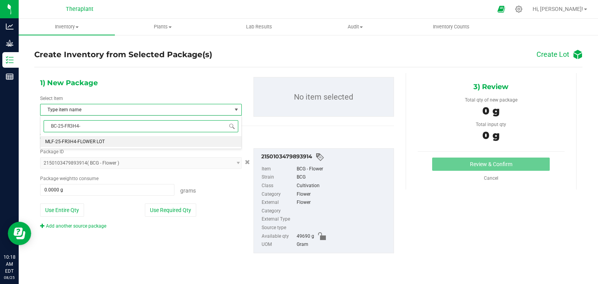
type input "BCG-25-FR3H4-"
click at [91, 139] on span "BCG-25-FR3H4-FLOWER LOT" at bounding box center [75, 141] width 60 height 5
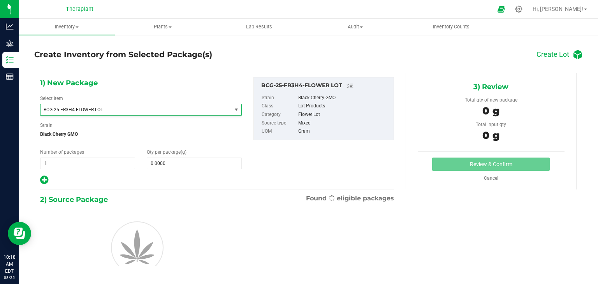
scroll to position [2768, 0]
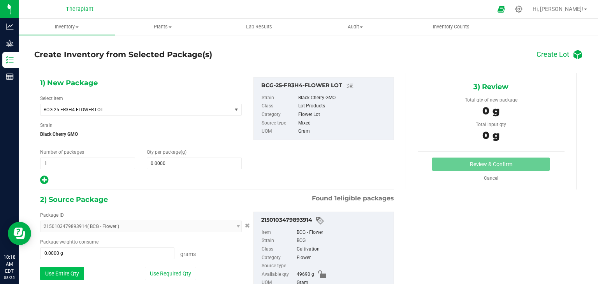
click at [70, 277] on button "Use Entire Qty" at bounding box center [62, 273] width 44 height 13
type input "49690.0000 g"
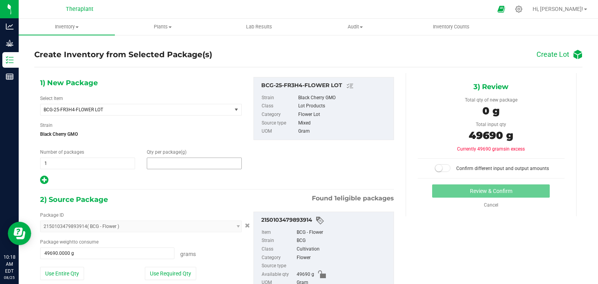
click at [184, 165] on span at bounding box center [194, 164] width 95 height 12
type input "49690"
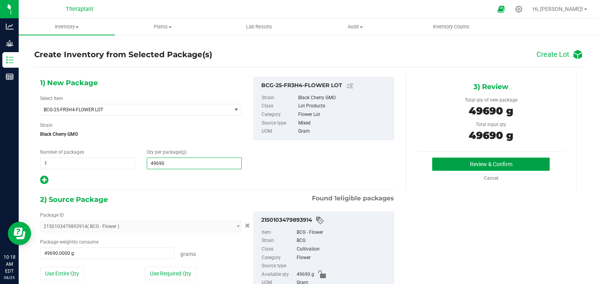
type input "49,690.0000"
click at [525, 163] on button "Review & Confirm" at bounding box center [491, 164] width 118 height 13
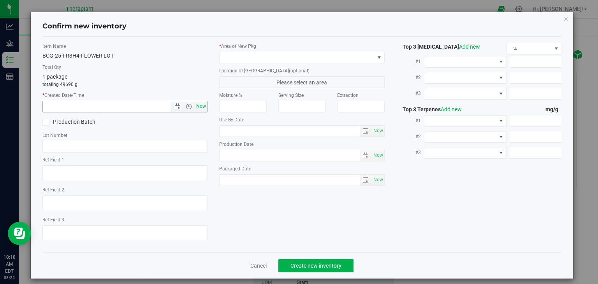
click at [199, 105] on span "Now" at bounding box center [201, 106] width 13 height 11
type input "[DATE] 10:18 AM"
click at [259, 53] on span at bounding box center [297, 57] width 155 height 11
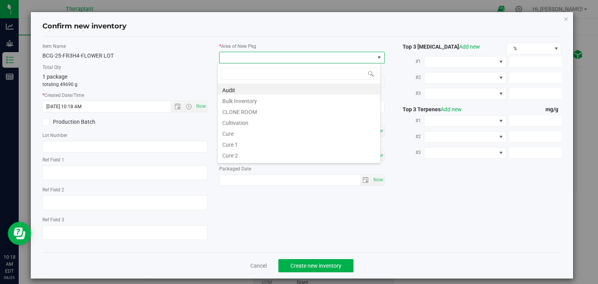
scroll to position [11, 163]
click at [244, 125] on li "Cultivation" at bounding box center [299, 121] width 163 height 11
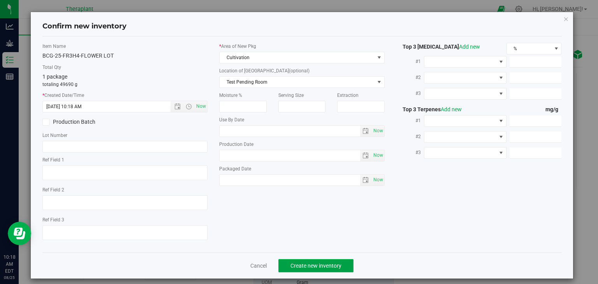
click at [314, 260] on button "Create new inventory" at bounding box center [315, 265] width 75 height 13
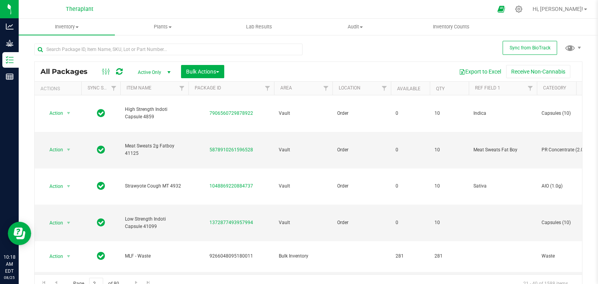
click at [116, 67] on link at bounding box center [119, 71] width 7 height 9
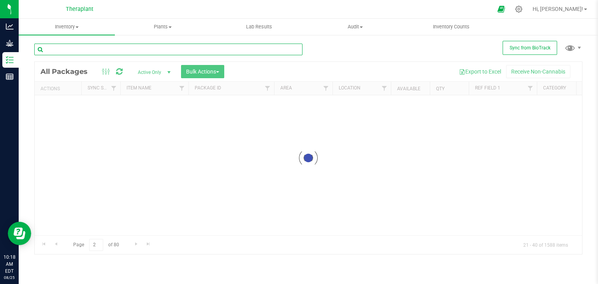
click at [126, 49] on input "text" at bounding box center [168, 50] width 268 height 12
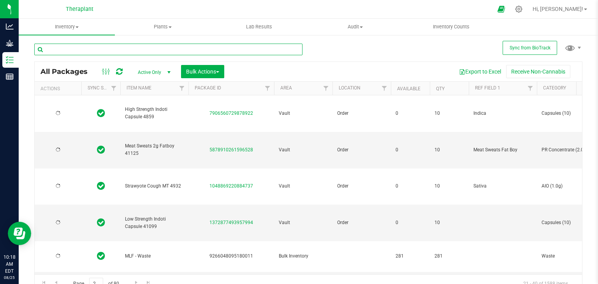
paste input "MLF-25-FR3H4-"
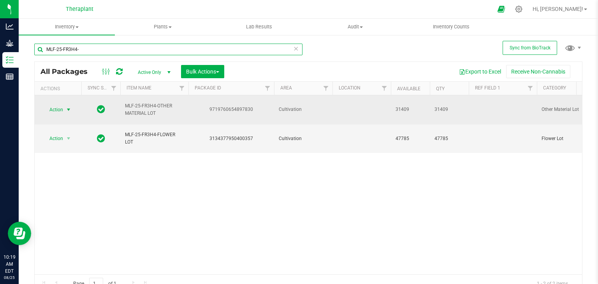
type input "MLF-25-FR3H4-"
click at [68, 107] on span "select" at bounding box center [68, 110] width 6 height 6
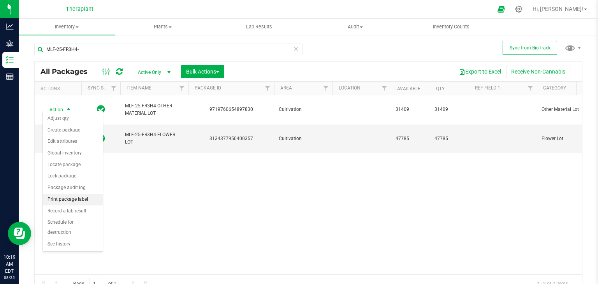
click at [77, 197] on li "Print package label" at bounding box center [73, 200] width 60 height 12
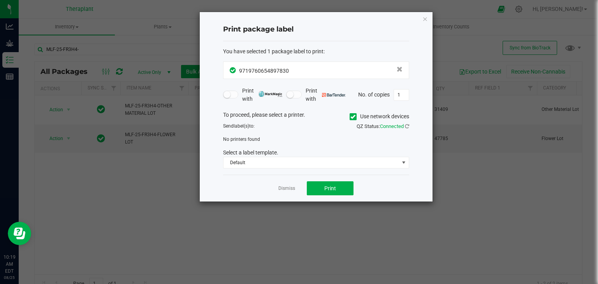
click at [355, 118] on label "Use network devices" at bounding box center [380, 116] width 60 height 8
click at [0, 0] on input "Use network devices" at bounding box center [0, 0] width 0 height 0
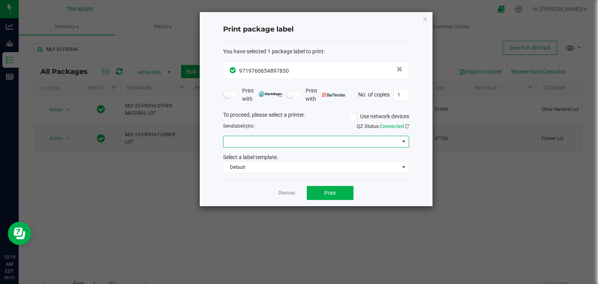
click at [340, 138] on span at bounding box center [311, 141] width 176 height 11
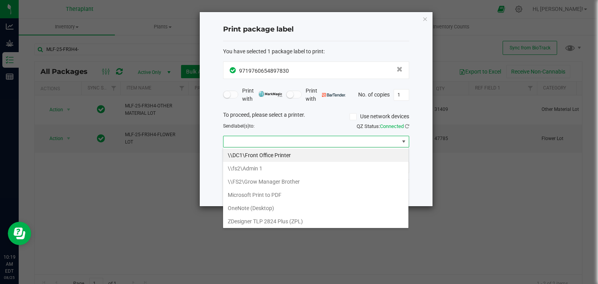
scroll to position [11, 186]
click at [317, 221] on \(ZPL\) "ZDesigner TLP 2824 Plus (ZPL)" at bounding box center [315, 221] width 185 height 13
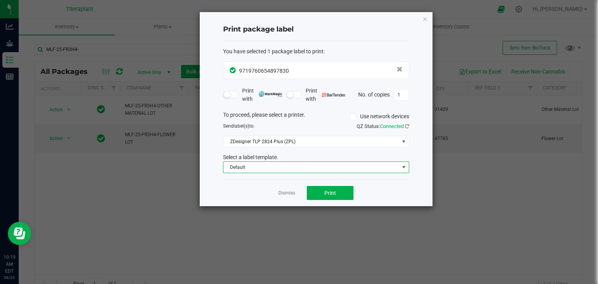
click at [300, 165] on span "Default" at bounding box center [311, 167] width 176 height 11
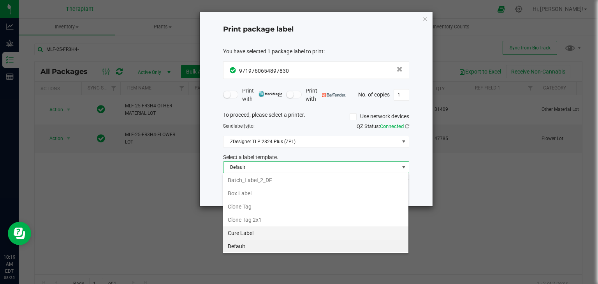
click at [269, 233] on li "Cure Label" at bounding box center [315, 233] width 185 height 13
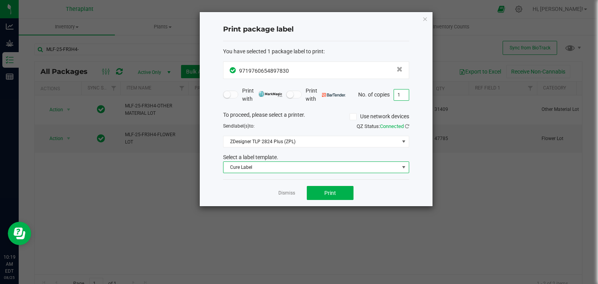
click at [406, 92] on input "1" at bounding box center [401, 95] width 15 height 11
type input "6"
click at [341, 199] on button "Print" at bounding box center [330, 193] width 47 height 14
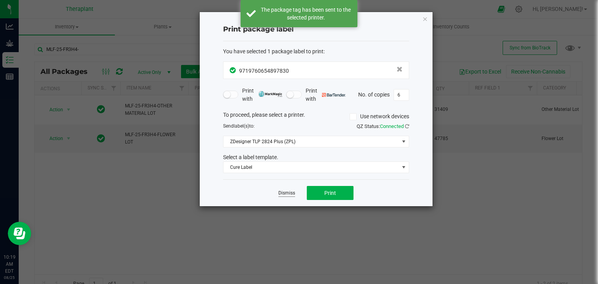
click at [290, 191] on link "Dismiss" at bounding box center [286, 193] width 17 height 7
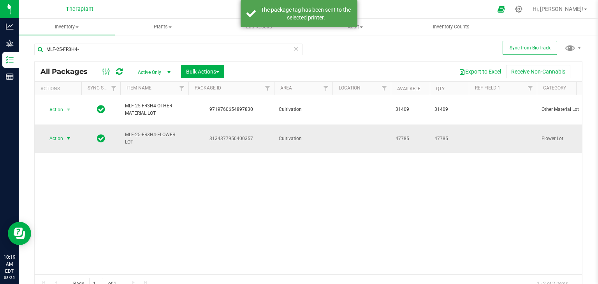
click at [67, 135] on span "select" at bounding box center [68, 138] width 6 height 6
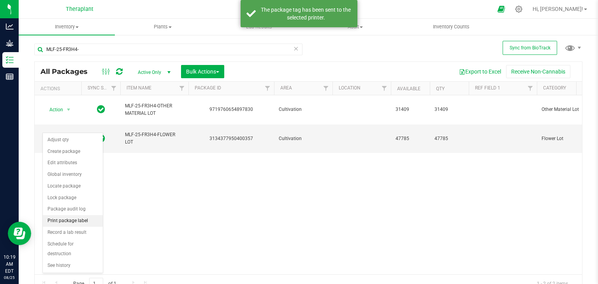
click at [78, 217] on li "Print package label" at bounding box center [73, 221] width 60 height 12
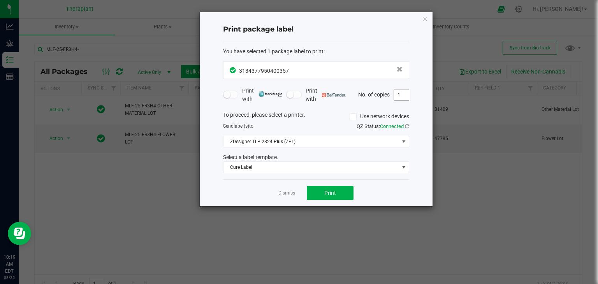
click at [402, 98] on input "1" at bounding box center [401, 95] width 15 height 11
type input "16"
click at [343, 192] on button "Print" at bounding box center [330, 193] width 47 height 14
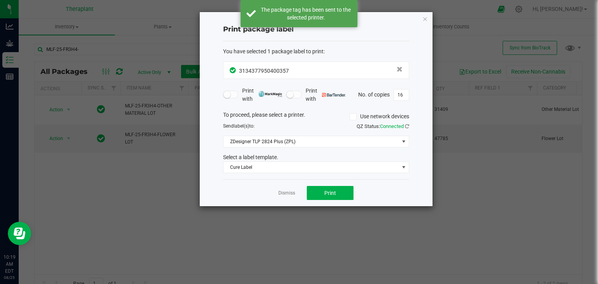
click at [286, 189] on app-cancel-button "Dismiss" at bounding box center [286, 193] width 17 height 8
click at [291, 191] on link "Dismiss" at bounding box center [286, 193] width 17 height 7
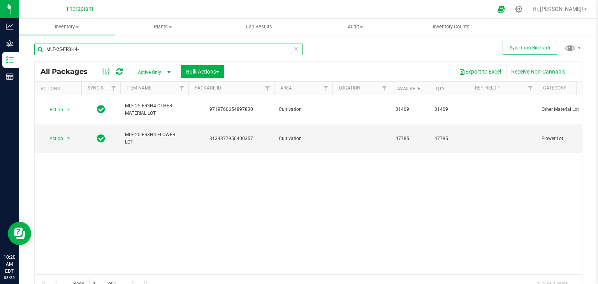
click at [54, 51] on input "MLF-25-FR3H4-" at bounding box center [168, 50] width 268 height 12
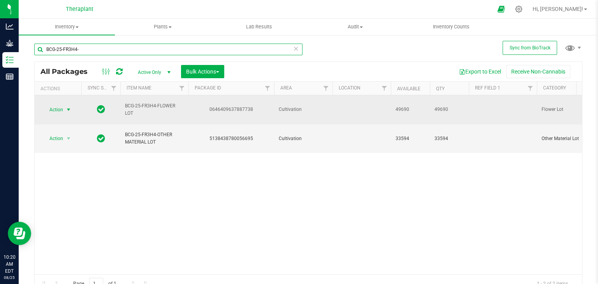
type input "BCG-25-FR3H4-"
click at [70, 107] on span "select" at bounding box center [68, 110] width 6 height 6
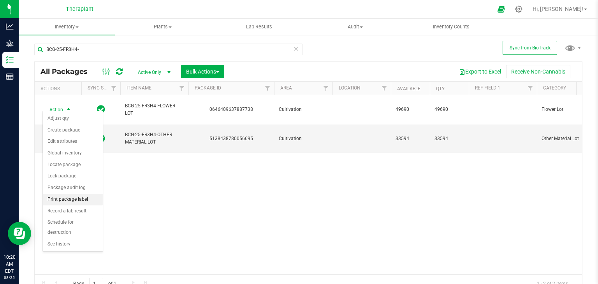
click at [76, 198] on li "Print package label" at bounding box center [73, 200] width 60 height 12
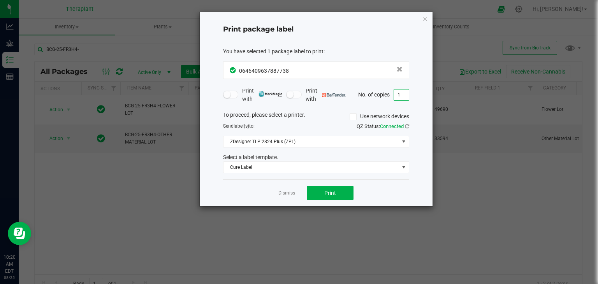
click at [403, 90] on input "1" at bounding box center [401, 95] width 15 height 11
type input "16"
click at [329, 197] on button "Print" at bounding box center [330, 193] width 47 height 14
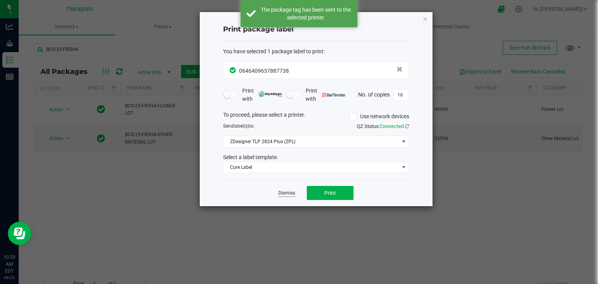
click at [285, 191] on link "Dismiss" at bounding box center [286, 193] width 17 height 7
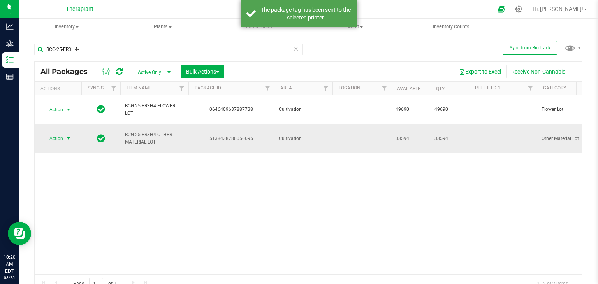
click at [69, 135] on span "select" at bounding box center [68, 138] width 6 height 6
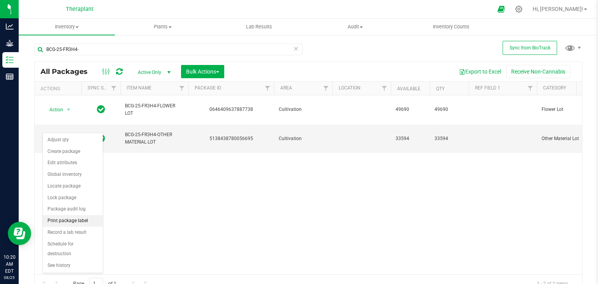
click at [79, 219] on li "Print package label" at bounding box center [73, 221] width 60 height 12
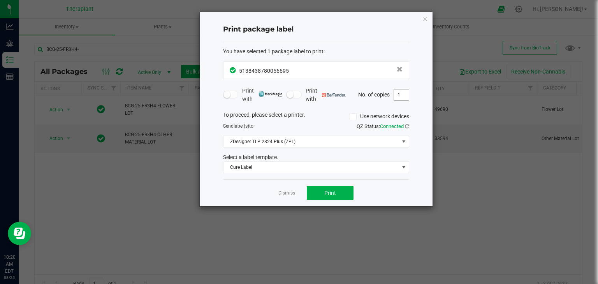
click at [400, 98] on input "1" at bounding box center [401, 95] width 15 height 11
type input "6"
click at [343, 193] on button "Print" at bounding box center [330, 193] width 47 height 14
click at [282, 194] on link "Dismiss" at bounding box center [286, 193] width 17 height 7
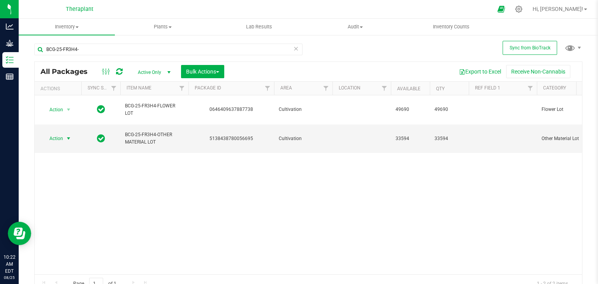
click at [584, 14] on div "Hi, [PERSON_NAME]!" at bounding box center [559, 9] width 61 height 14
click at [584, 11] on link "Hi, [PERSON_NAME]!" at bounding box center [559, 9] width 61 height 8
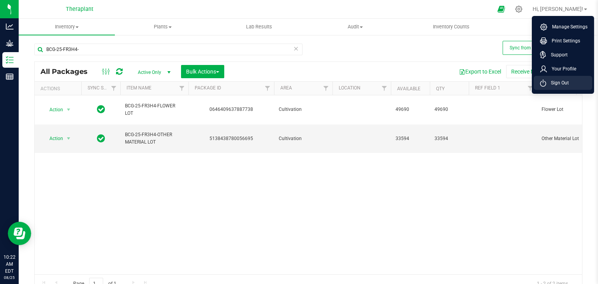
click at [559, 80] on span "Sign Out" at bounding box center [557, 83] width 23 height 8
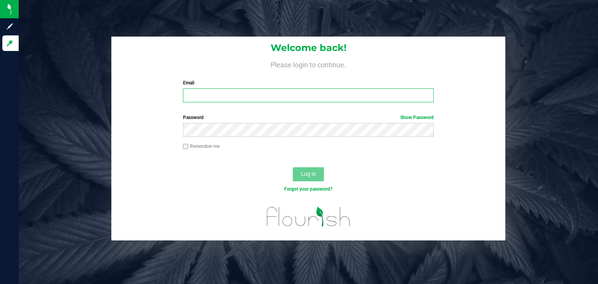
type input "[PERSON_NAME][EMAIL_ADDRESS][DOMAIN_NAME]"
